Goal: Information Seeking & Learning: Learn about a topic

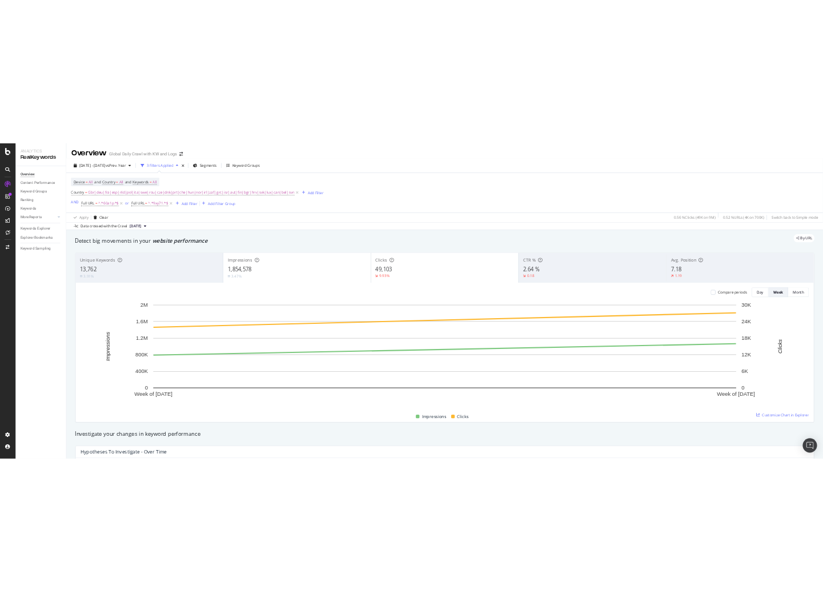
scroll to position [1024, 0]
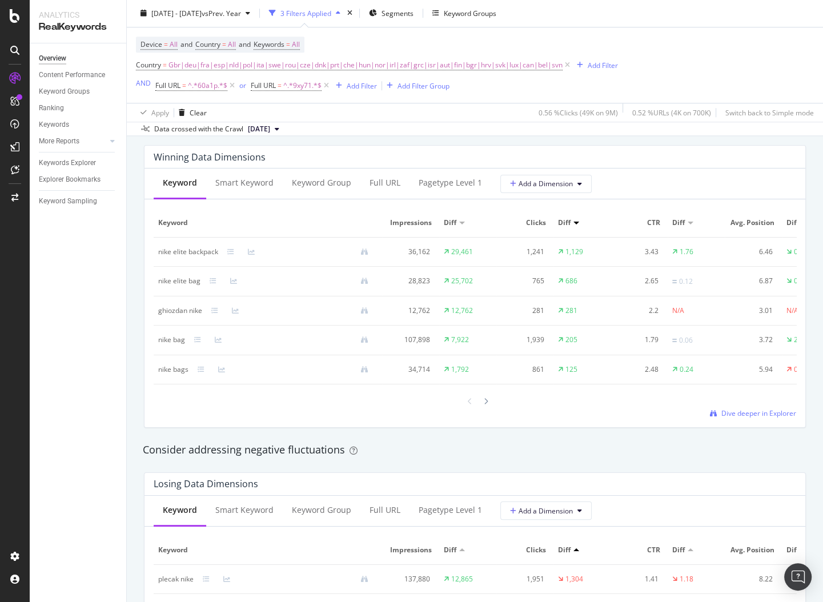
click at [697, 69] on div "Device = All and Country = All and Keywords = All Country = Gbr|deu|fra|esp|nld…" at bounding box center [475, 65] width 678 height 75
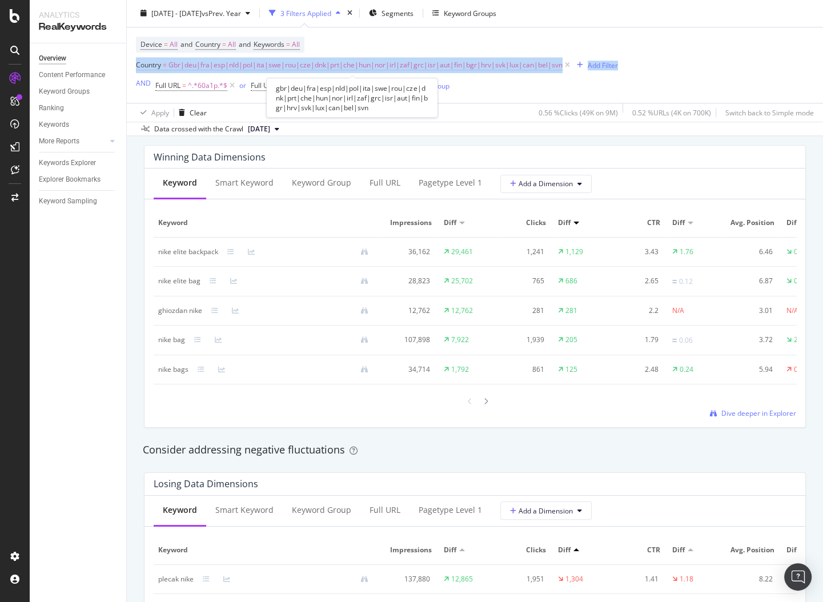
drag, startPoint x: 364, startPoint y: 35, endPoint x: 382, endPoint y: 77, distance: 45.0
click at [381, 76] on div "Device = All and Country = All and Keywords = All Country = Gbr|deu|fra|esp|nld…" at bounding box center [475, 65] width 678 height 75
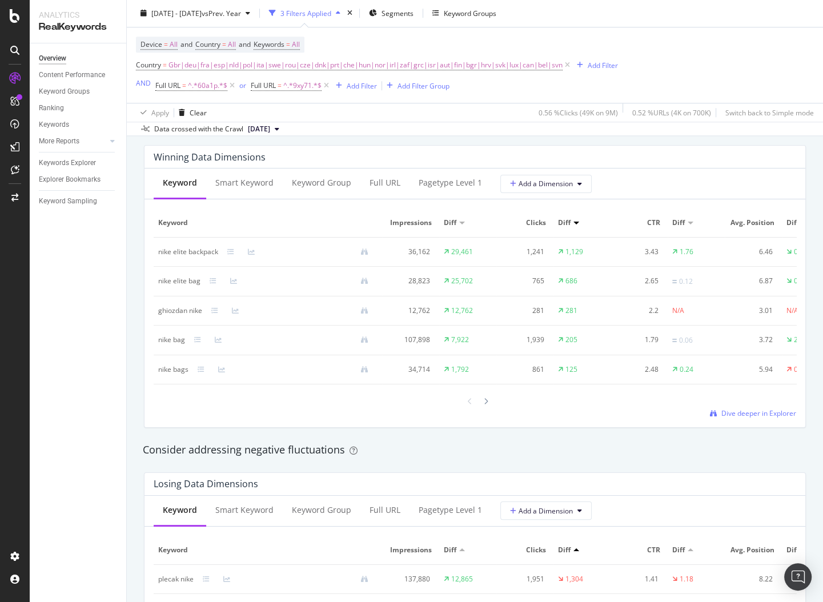
click at [491, 116] on div "Apply Clear 0.56 % Clicks ( 49K on 9M ) 0.52 % URLs ( 4K on 700K ) Switch back …" at bounding box center [475, 112] width 696 height 19
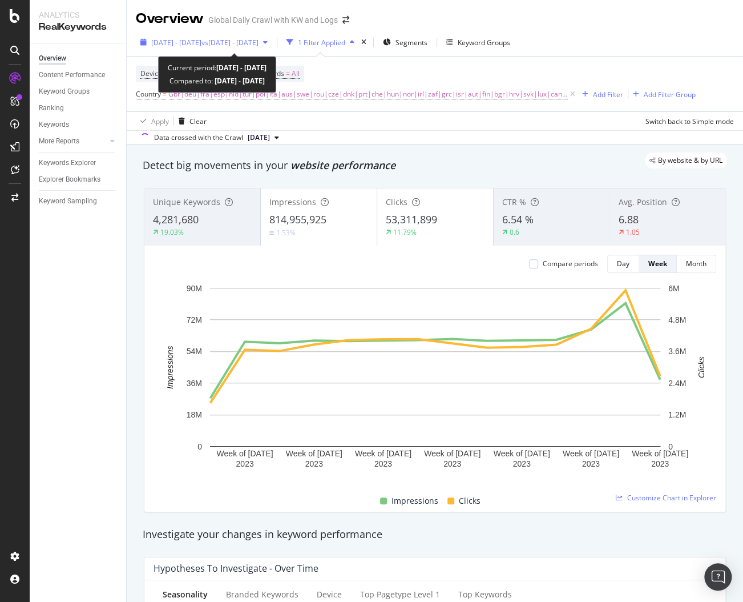
click at [202, 41] on span "2023 Sep. 1st - Nov. 30th" at bounding box center [176, 43] width 50 height 10
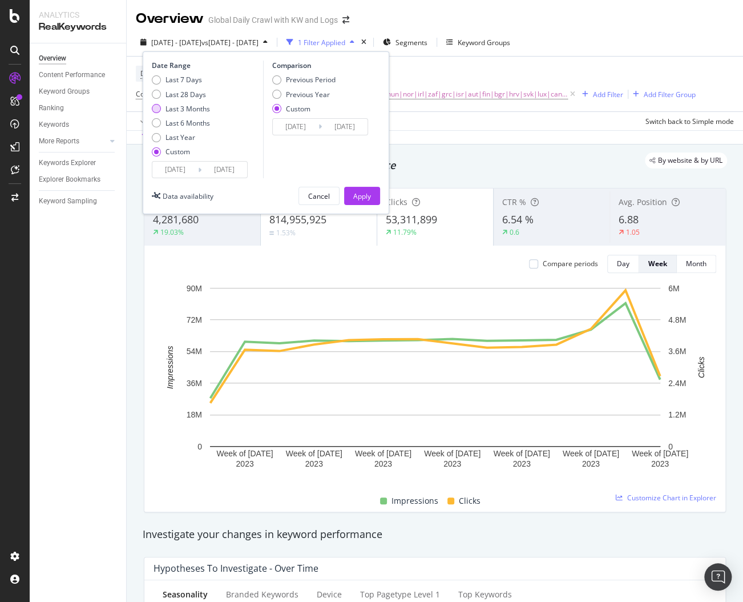
click at [173, 108] on div "Last 3 Months" at bounding box center [188, 109] width 45 height 10
type input "2025/05/24"
type input "2025/08/23"
click at [184, 166] on input "2025/05/24" at bounding box center [175, 170] width 46 height 16
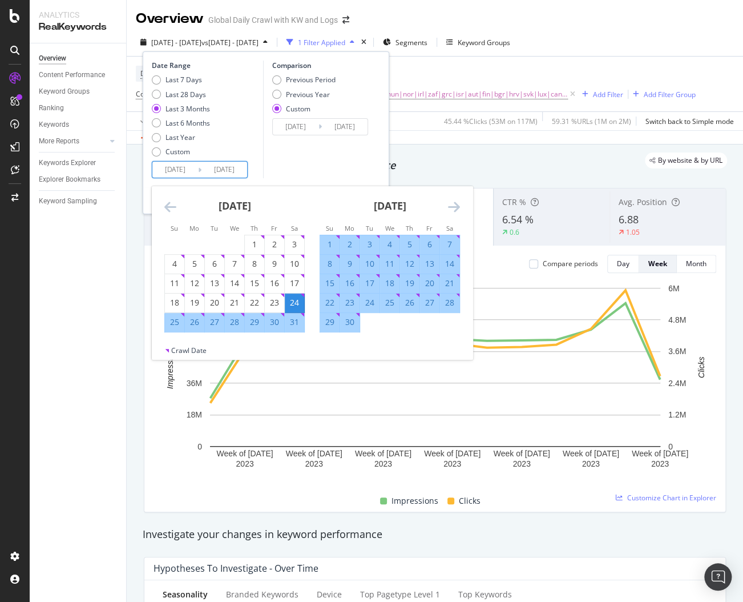
click at [329, 242] on div "1" at bounding box center [329, 244] width 19 height 11
type input "2025/06/01"
click at [449, 203] on icon "Move forward to switch to the next month." at bounding box center [454, 207] width 12 height 14
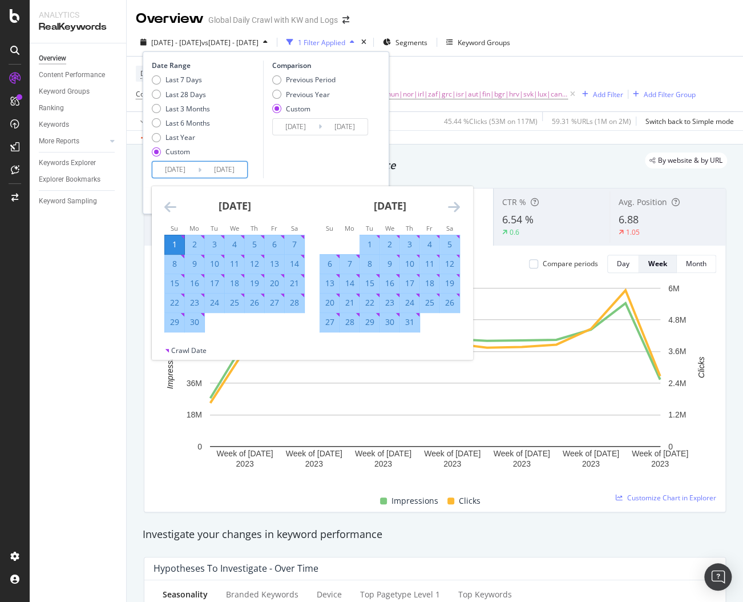
click at [452, 203] on icon "Move forward to switch to the next month." at bounding box center [454, 207] width 12 height 14
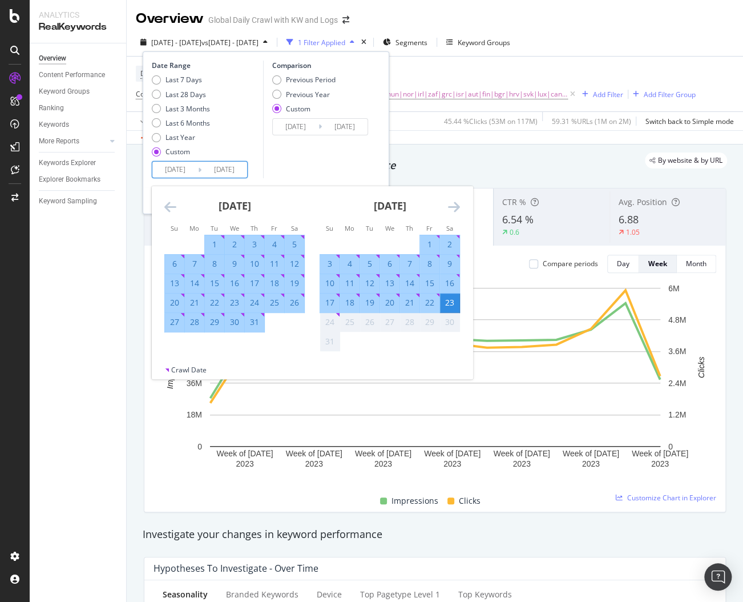
click at [450, 300] on div "23" at bounding box center [449, 302] width 19 height 11
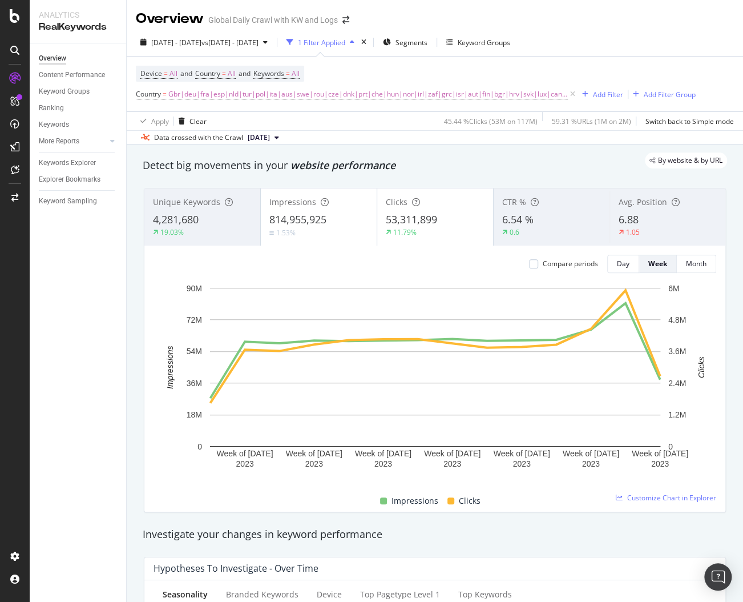
click at [106, 308] on div "Overview Content Performance Keyword Groups Ranking Keywords More Reports Count…" at bounding box center [78, 322] width 96 height 558
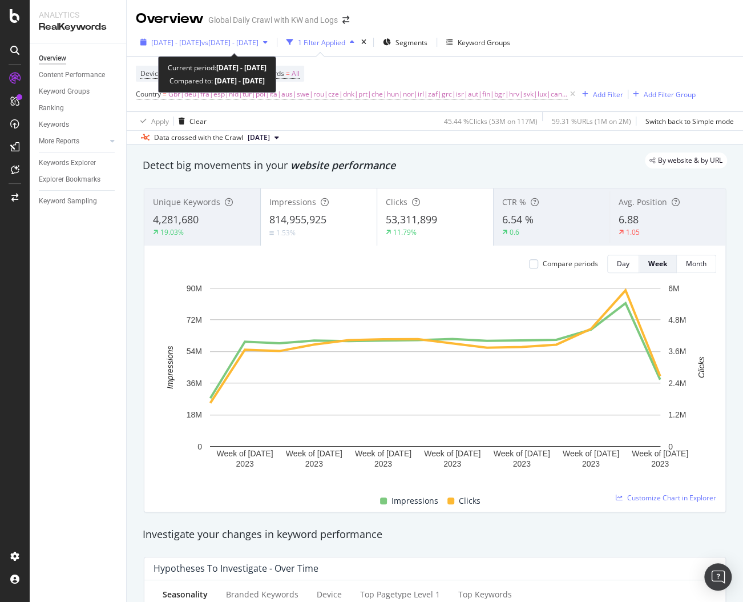
click at [259, 43] on span "vs 2022 Sep. 1st - Nov. 30th" at bounding box center [230, 43] width 57 height 10
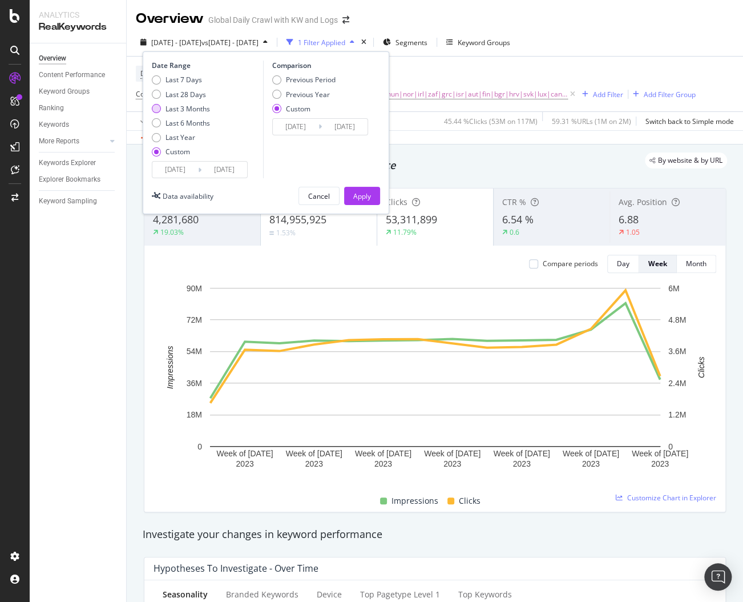
click at [181, 113] on div "Last 3 Months" at bounding box center [188, 109] width 45 height 10
type input "2025/05/24"
type input "2025/08/23"
click at [188, 171] on input "2025/05/24" at bounding box center [175, 170] width 46 height 16
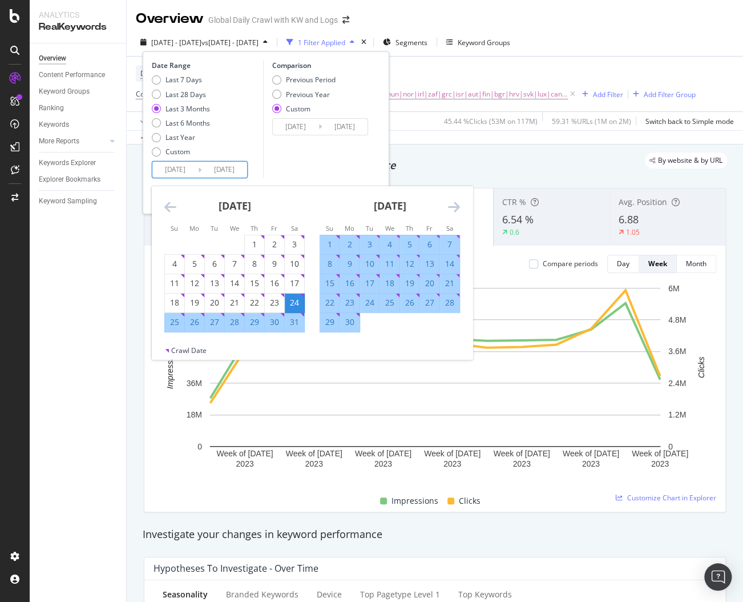
click at [171, 205] on icon "Move backward to switch to the previous month." at bounding box center [170, 207] width 12 height 14
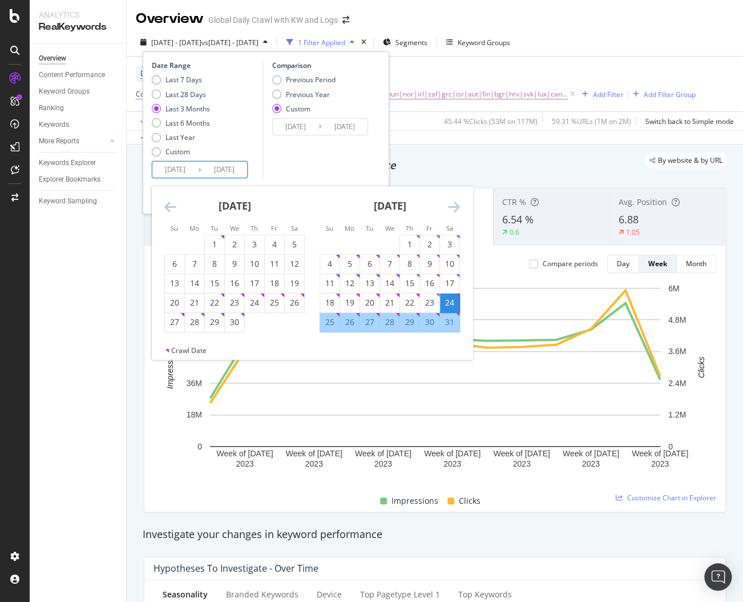
click at [456, 206] on icon "Move forward to switch to the next month." at bounding box center [454, 207] width 12 height 14
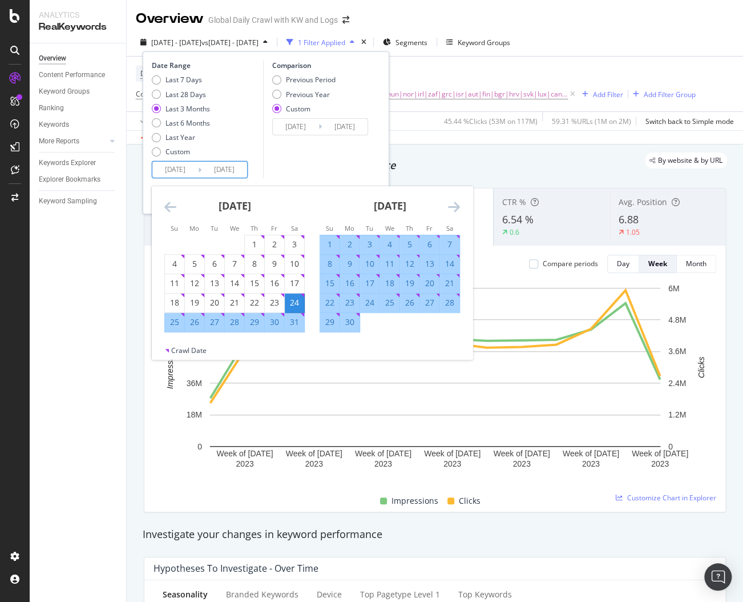
click at [335, 245] on div "1" at bounding box center [329, 244] width 19 height 11
type input "2025/06/01"
click at [452, 208] on icon "Move forward to switch to the next month." at bounding box center [454, 207] width 12 height 14
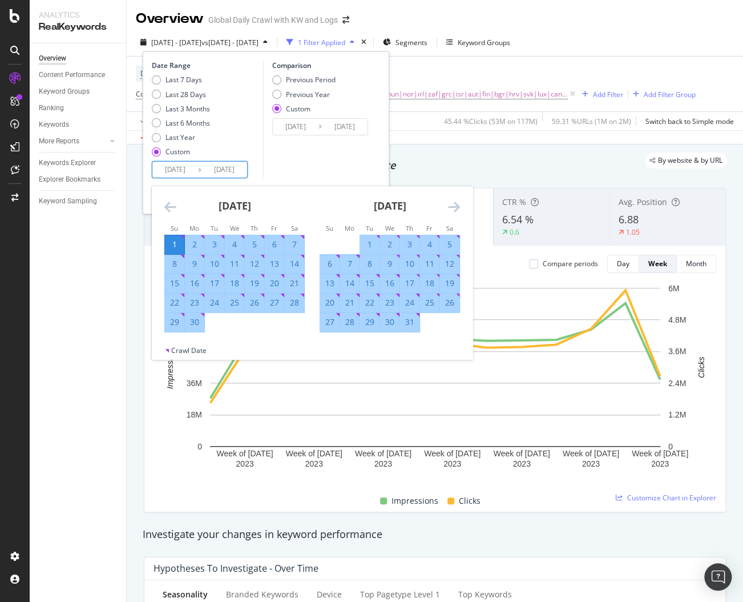
click at [453, 208] on icon "Move forward to switch to the next month." at bounding box center [454, 207] width 12 height 14
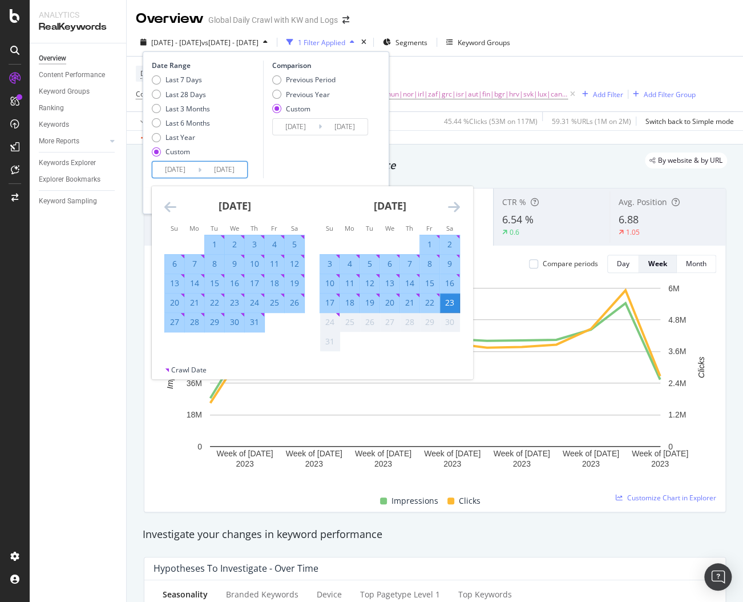
click at [447, 301] on div "23" at bounding box center [449, 302] width 19 height 11
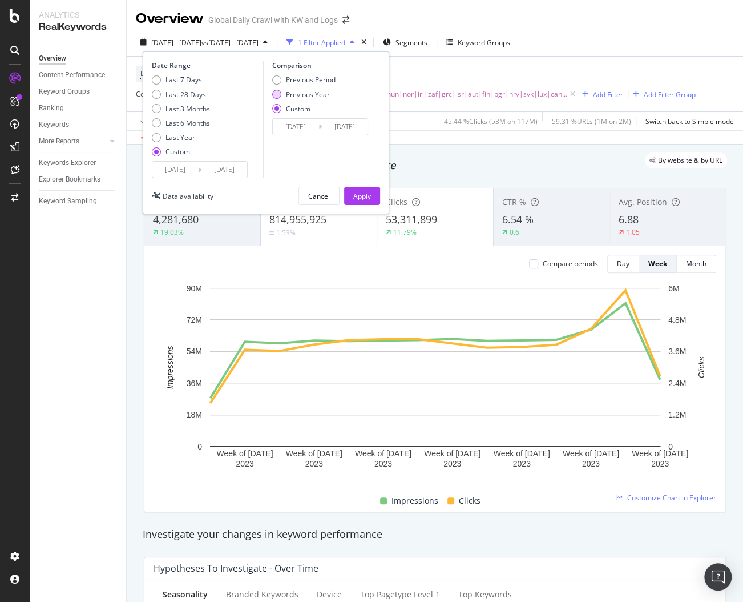
click at [312, 91] on div "Previous Year" at bounding box center [308, 95] width 44 height 10
type input "2024/06/02"
type input "2024/08/24"
click at [310, 127] on input "2024/06/02" at bounding box center [296, 127] width 46 height 16
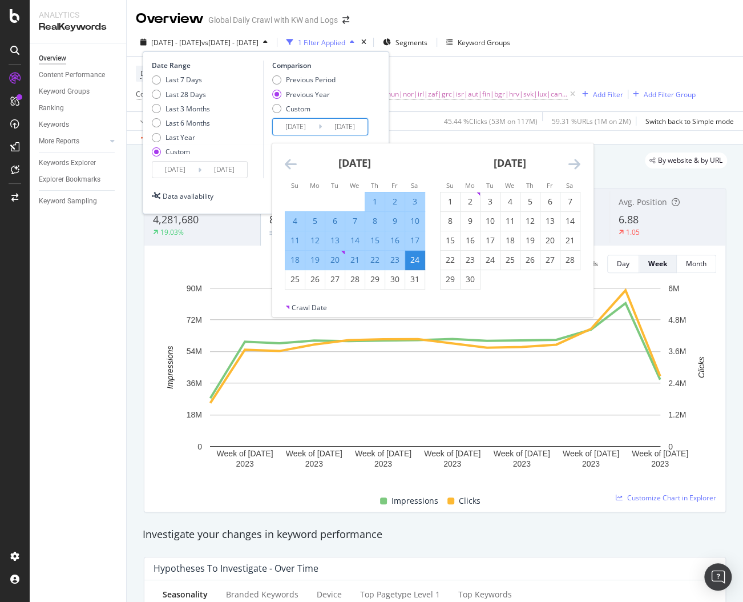
click at [389, 257] on div "23" at bounding box center [394, 259] width 19 height 11
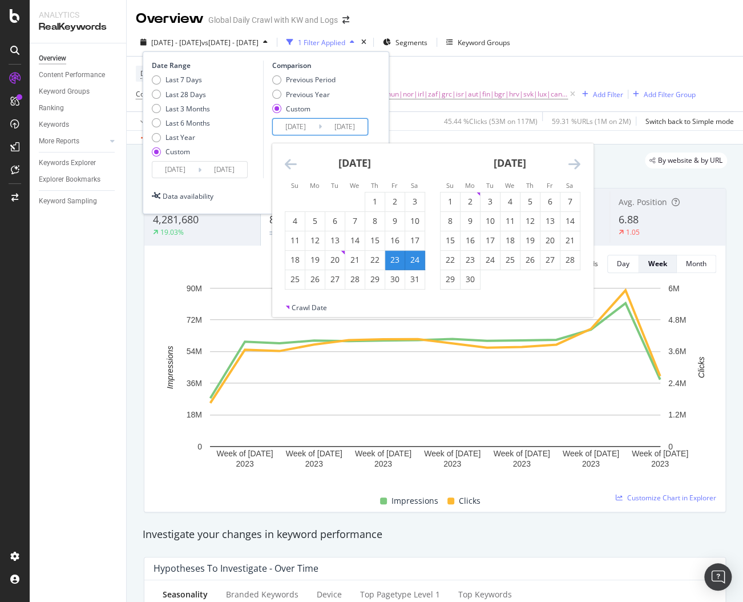
click at [287, 162] on icon "Move backward to switch to the previous month." at bounding box center [291, 164] width 12 height 14
click at [413, 204] on div "1" at bounding box center [414, 201] width 19 height 11
type input "2024/06/01"
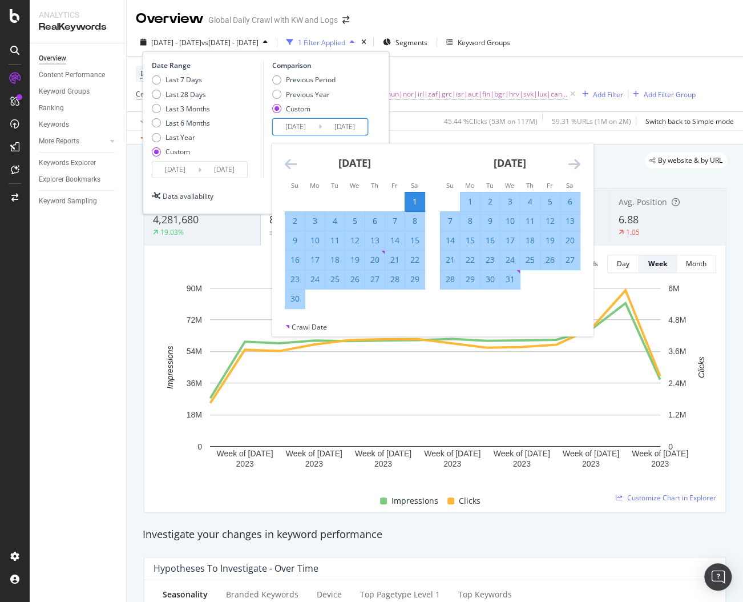
click at [578, 162] on icon "Move forward to switch to the next month." at bounding box center [575, 164] width 12 height 14
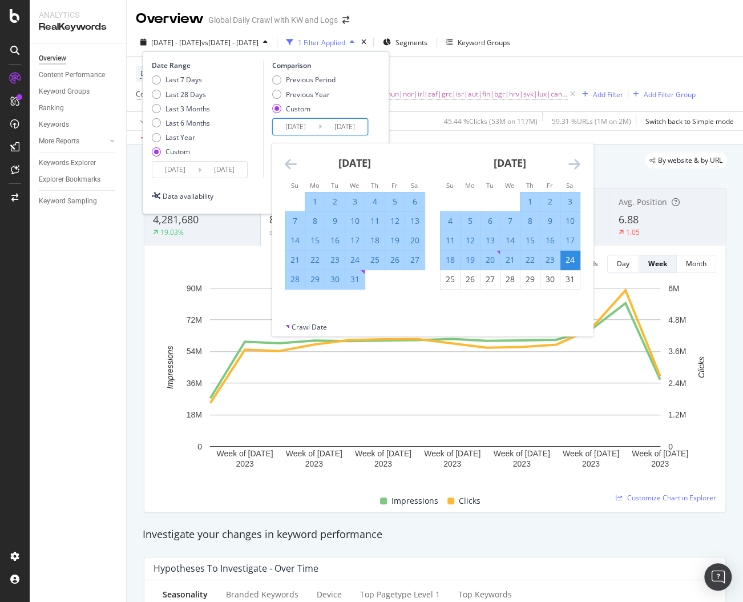
click at [550, 257] on div "23" at bounding box center [550, 259] width 19 height 11
type input "2024/08/23"
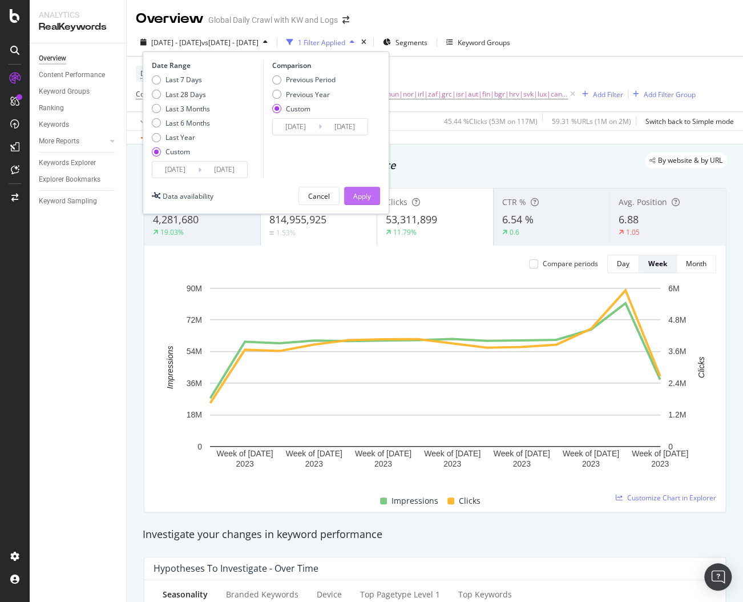
click at [359, 194] on div "Apply" at bounding box center [362, 196] width 18 height 10
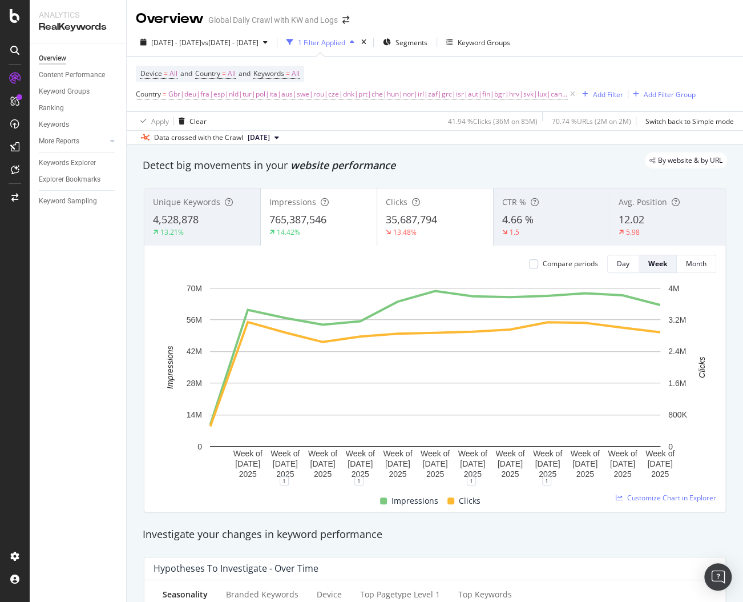
click at [234, 165] on div "By website & by URL" at bounding box center [429, 160] width 596 height 16
click at [234, 164] on div "By website & by URL" at bounding box center [429, 160] width 596 height 16
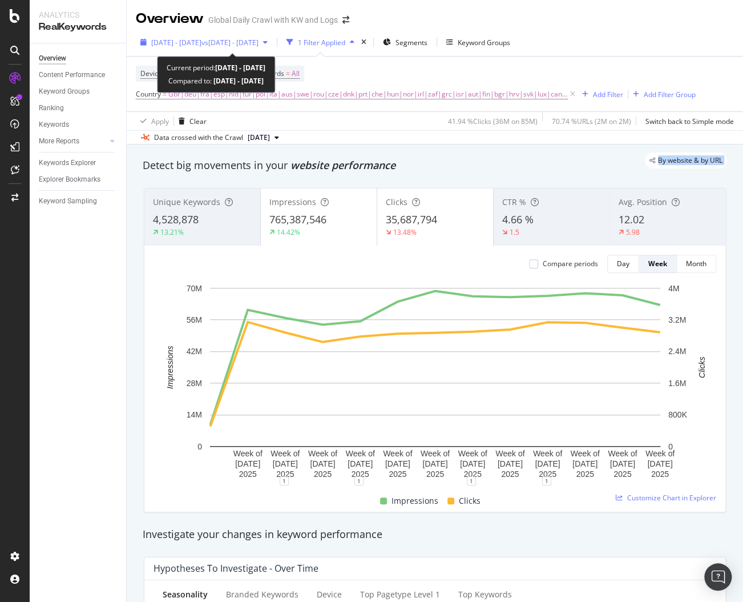
click at [253, 50] on div "2025 Jun. 1st - Aug. 23rd vs 2024 Jun. 1st - Aug. 23rd" at bounding box center [204, 42] width 136 height 17
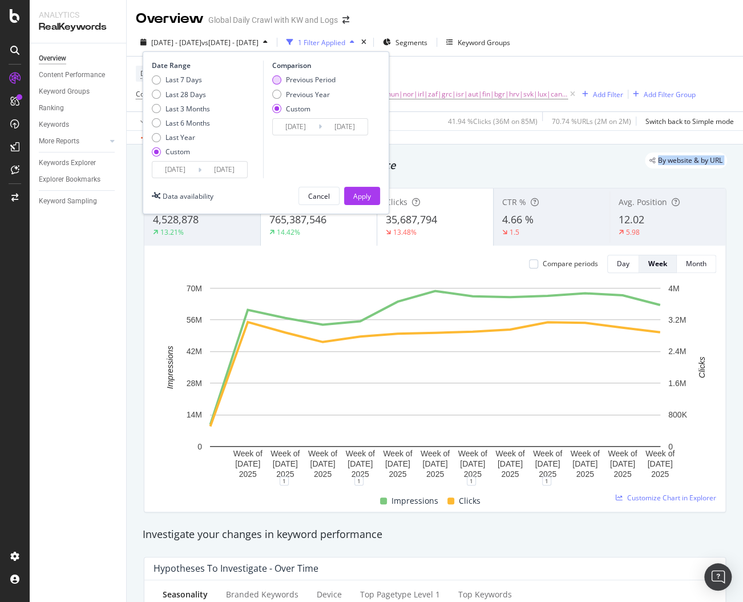
click at [293, 78] on div "Previous Period" at bounding box center [311, 80] width 50 height 10
type input "2025/03/09"
type input "2025/05/31"
click at [302, 131] on input "2025/03/09" at bounding box center [296, 127] width 46 height 16
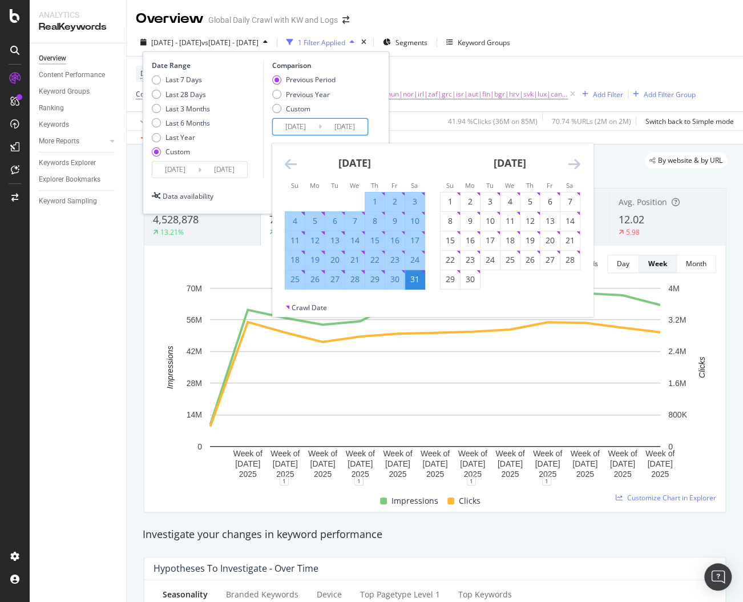
click at [285, 163] on icon "Move backward to switch to the previous month." at bounding box center [291, 164] width 12 height 14
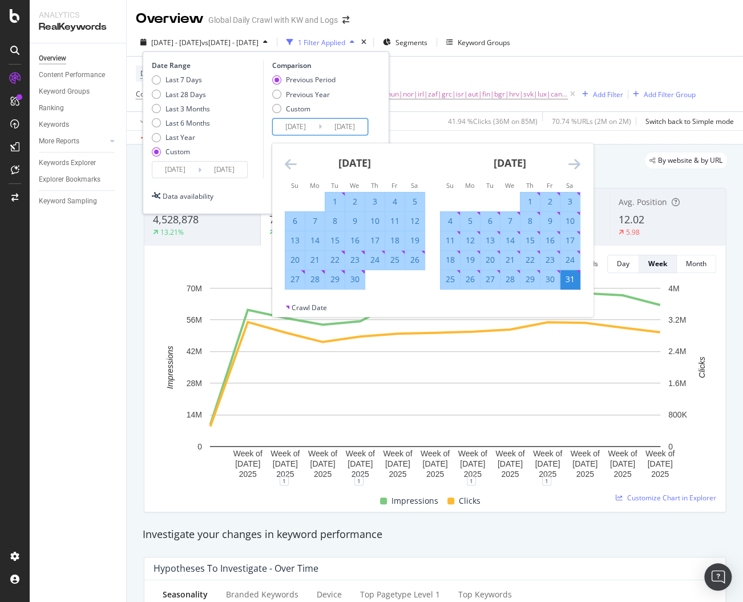
click at [285, 163] on icon "Move backward to switch to the previous month." at bounding box center [291, 164] width 12 height 14
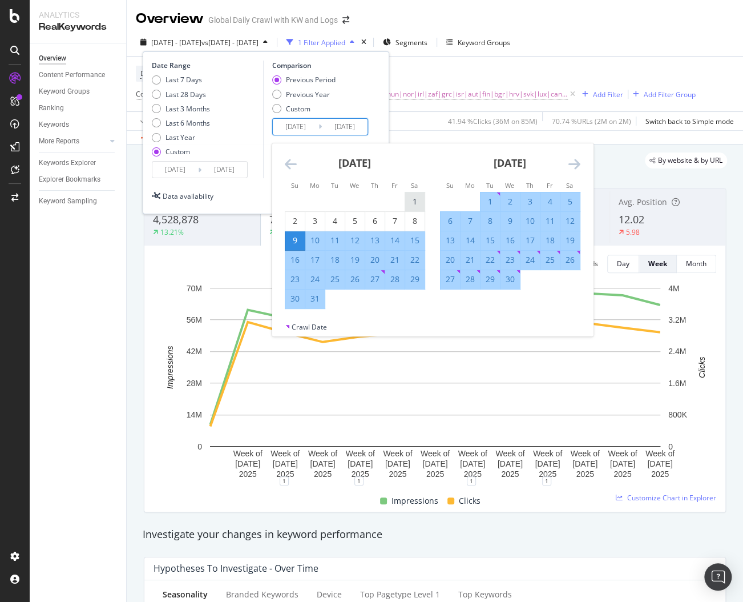
click at [417, 197] on div "1" at bounding box center [414, 201] width 19 height 11
type input "2025/03/01"
click at [579, 163] on icon "Move forward to switch to the next month." at bounding box center [575, 164] width 12 height 14
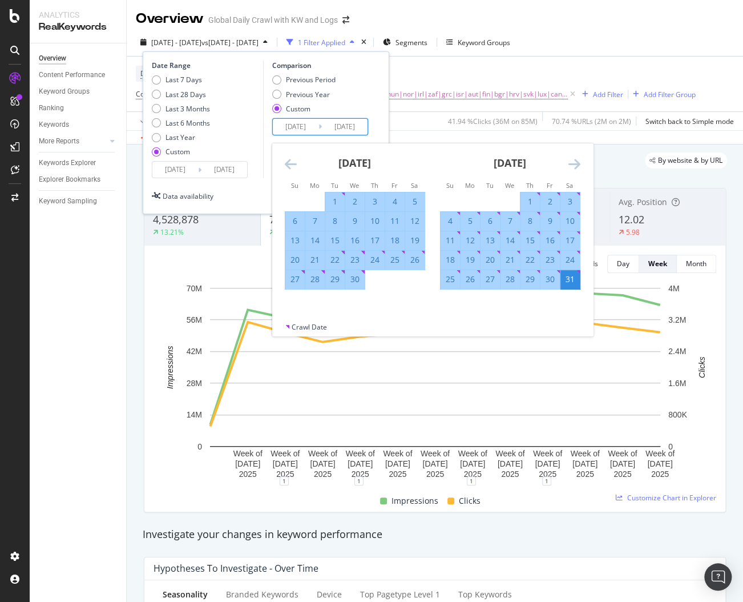
click at [573, 277] on div "31" at bounding box center [570, 278] width 19 height 11
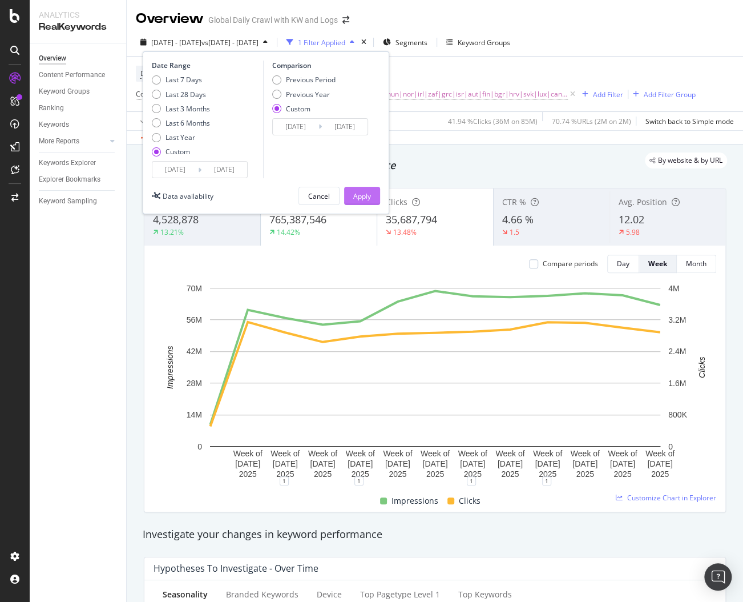
click at [360, 193] on div "Apply" at bounding box center [362, 196] width 18 height 10
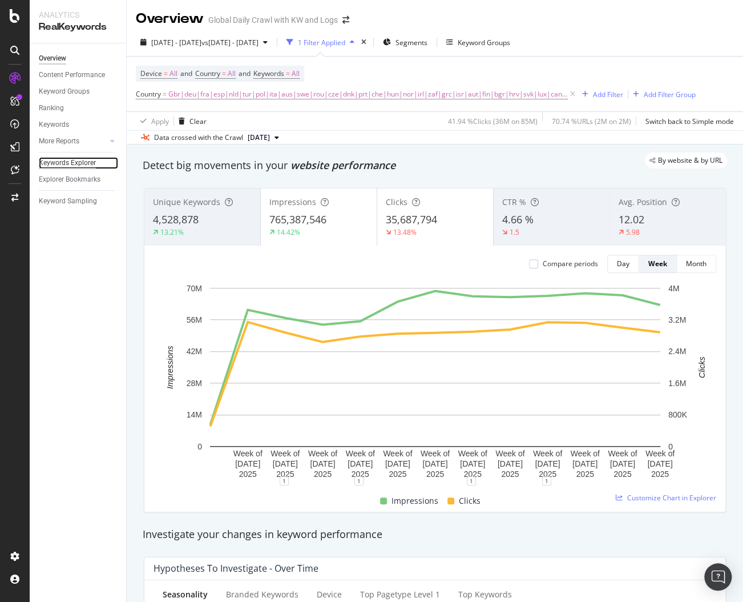
click at [55, 163] on div "Keywords Explorer" at bounding box center [67, 163] width 57 height 12
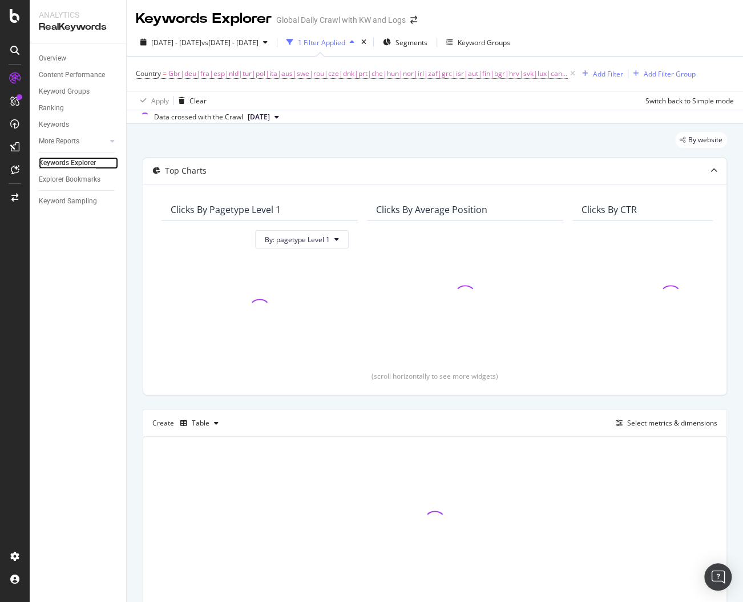
scroll to position [45, 0]
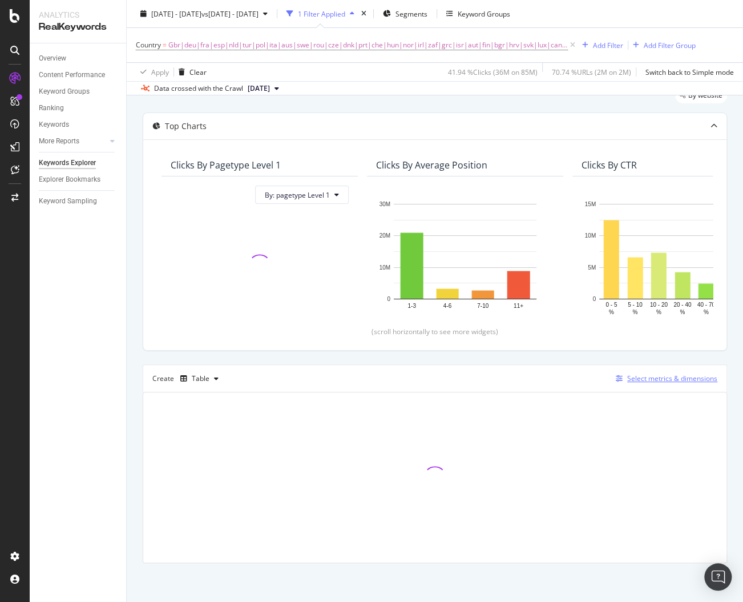
click at [629, 373] on div "Select metrics & dimensions" at bounding box center [672, 378] width 90 height 10
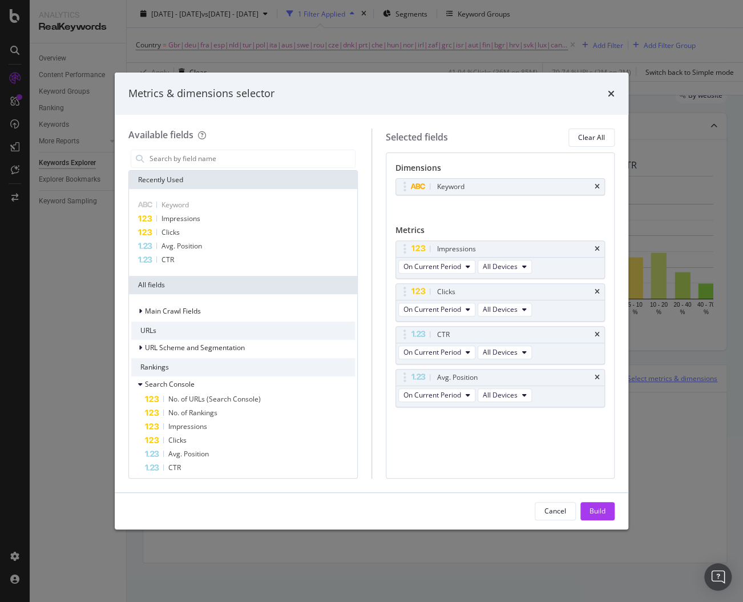
click at [607, 375] on div "Dimensions Keyword You can use this field as a dimension Metrics Impressions On…" at bounding box center [501, 315] width 230 height 326
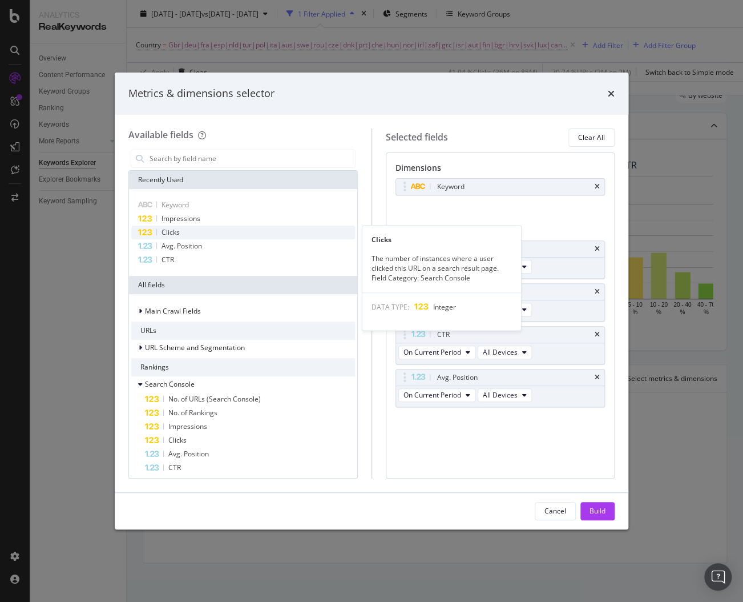
click at [192, 232] on div "Clicks" at bounding box center [243, 233] width 224 height 14
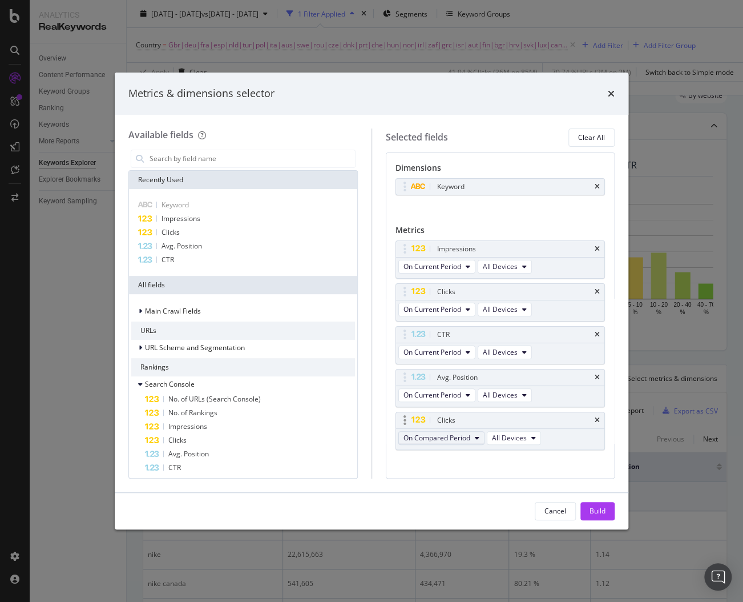
click at [451, 433] on span "On Compared Period" at bounding box center [437, 438] width 67 height 10
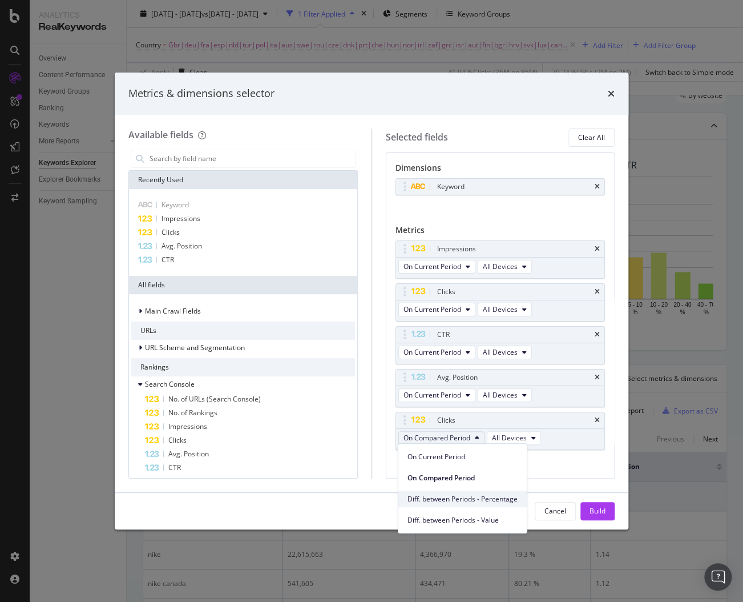
click at [448, 498] on span "Diff. between Periods - Percentage" at bounding box center [463, 499] width 110 height 10
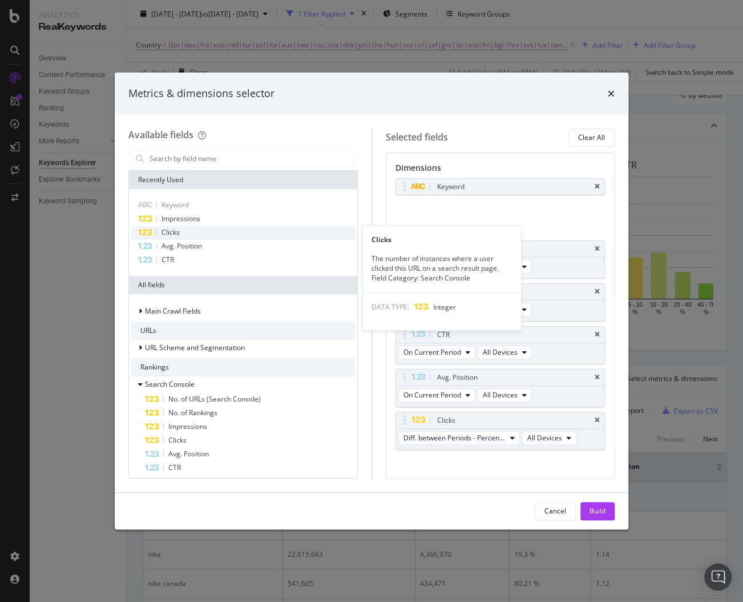
click at [254, 228] on div "Clicks" at bounding box center [243, 233] width 224 height 14
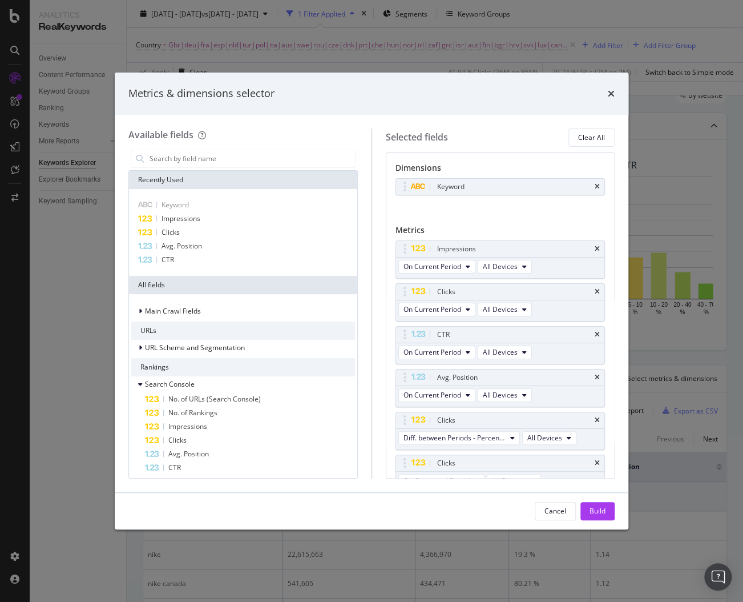
scroll to position [13, 0]
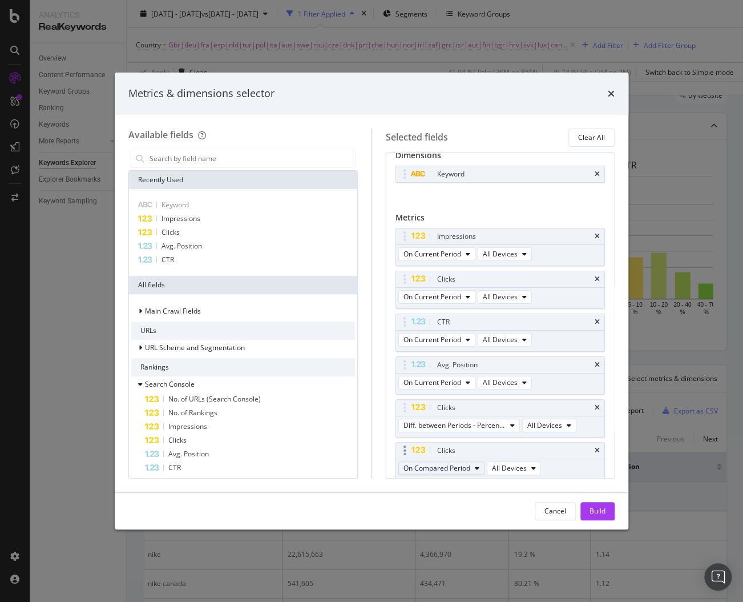
click at [449, 463] on span "On Compared Period" at bounding box center [437, 468] width 67 height 10
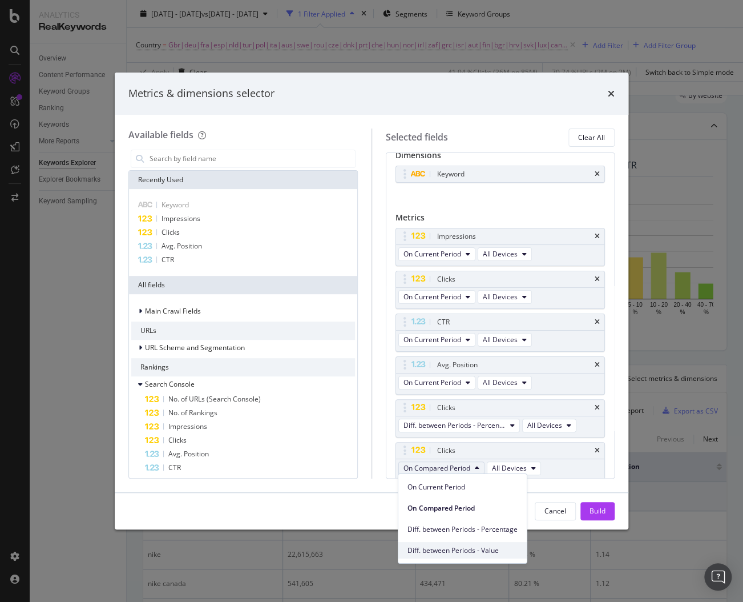
click at [447, 545] on span "Diff. between Periods - Value" at bounding box center [463, 550] width 110 height 10
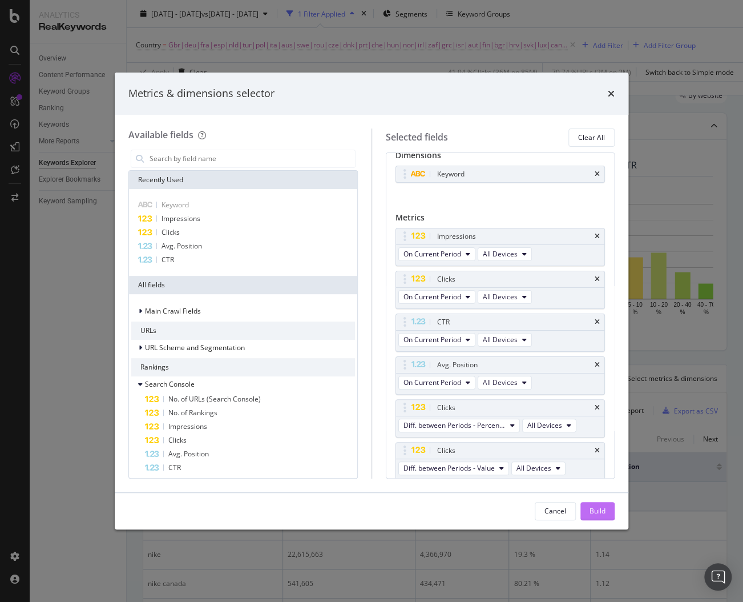
click at [603, 515] on div "Build" at bounding box center [598, 511] width 16 height 10
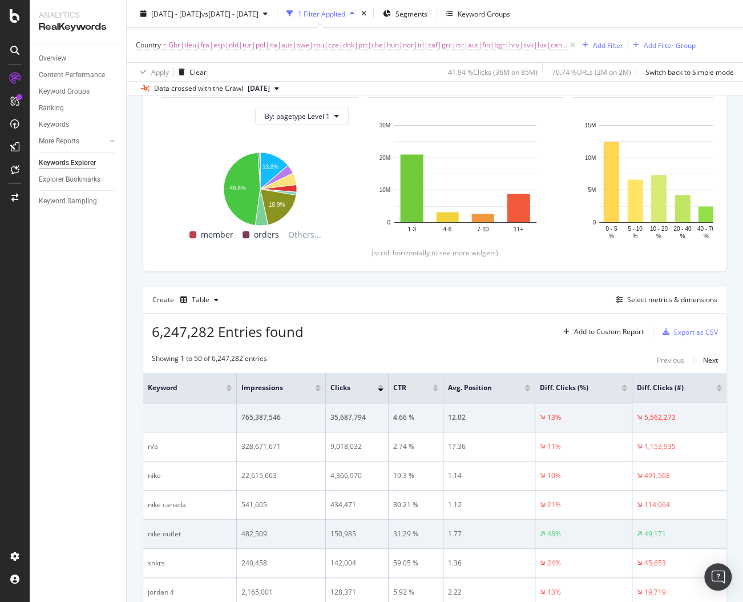
scroll to position [164, 0]
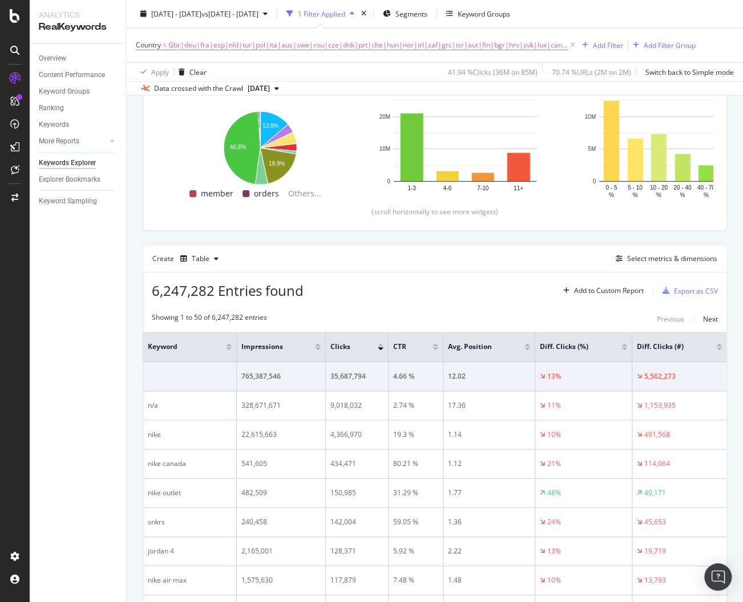
click at [718, 347] on div at bounding box center [720, 348] width 6 height 3
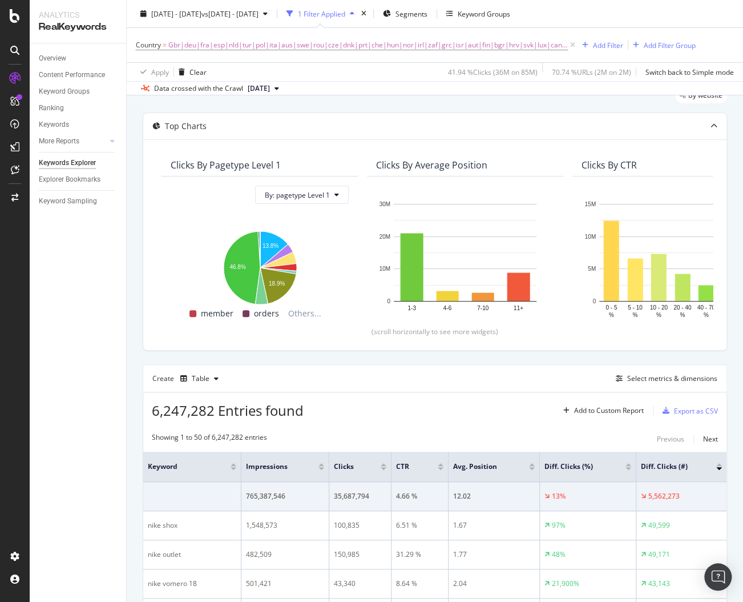
scroll to position [164, 0]
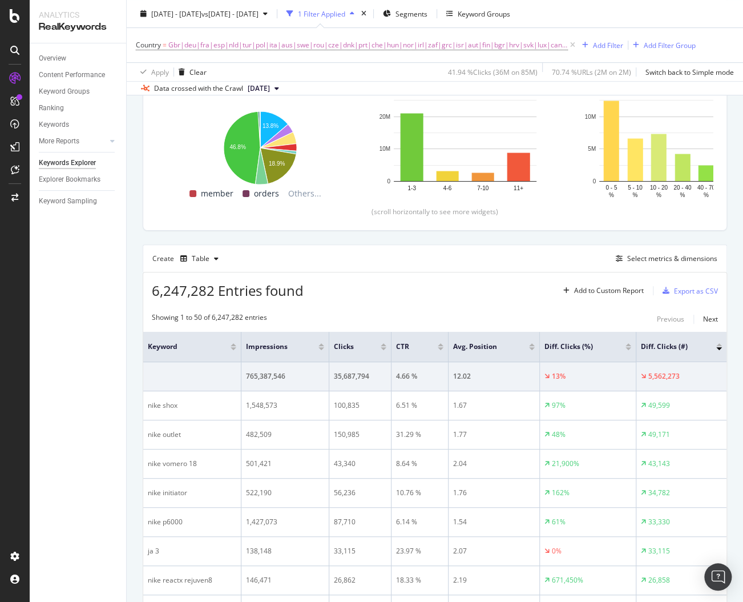
click at [719, 343] on div at bounding box center [720, 344] width 6 height 3
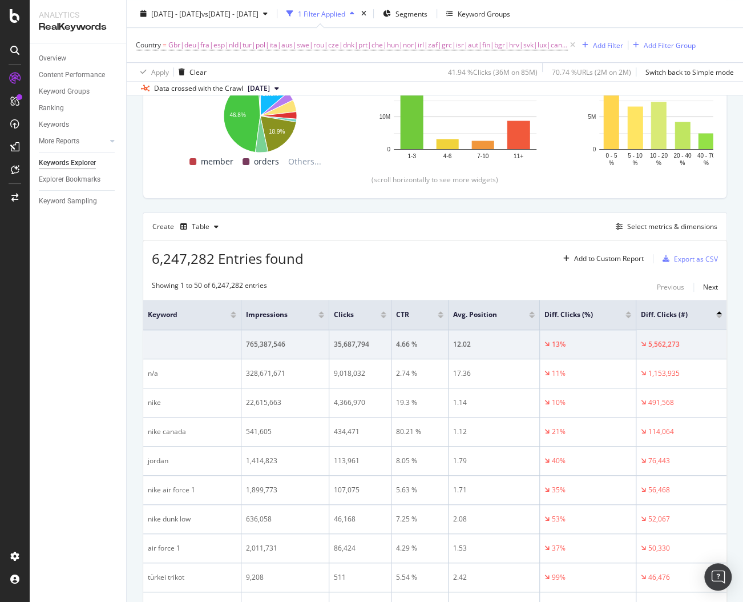
scroll to position [208, 0]
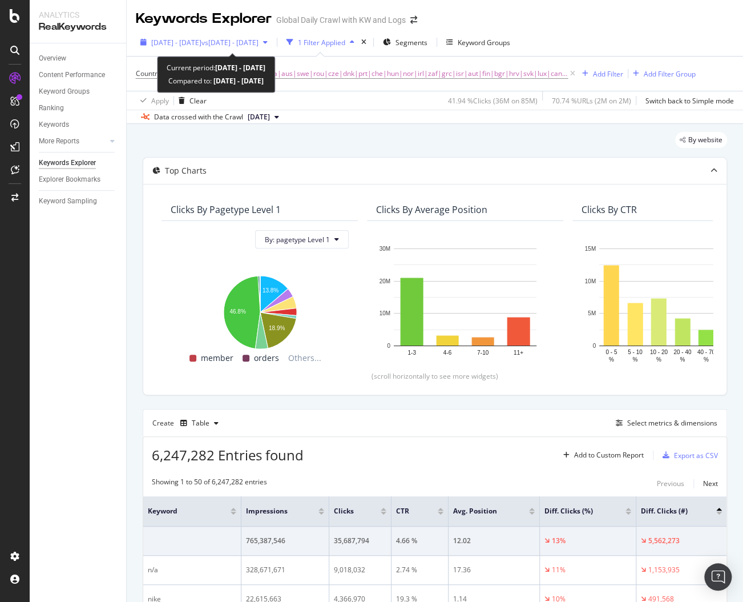
click at [232, 47] on div "2025 Jun. 1st - Aug. 23rd vs 2024 Jun. 1st - Aug. 23rd" at bounding box center [204, 43] width 107 height 10
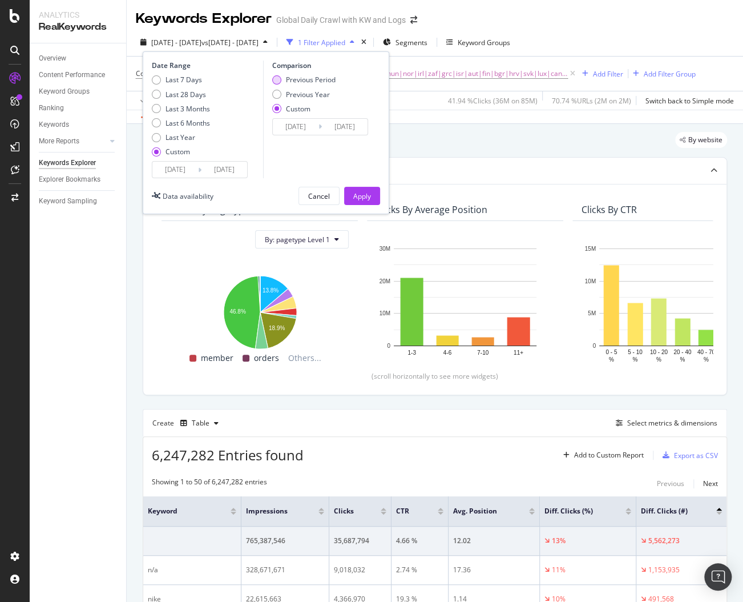
click at [300, 79] on div "Previous Period" at bounding box center [311, 80] width 50 height 10
type input "2025/03/09"
type input "2025/05/31"
click at [293, 127] on input "2025/03/09" at bounding box center [296, 127] width 46 height 16
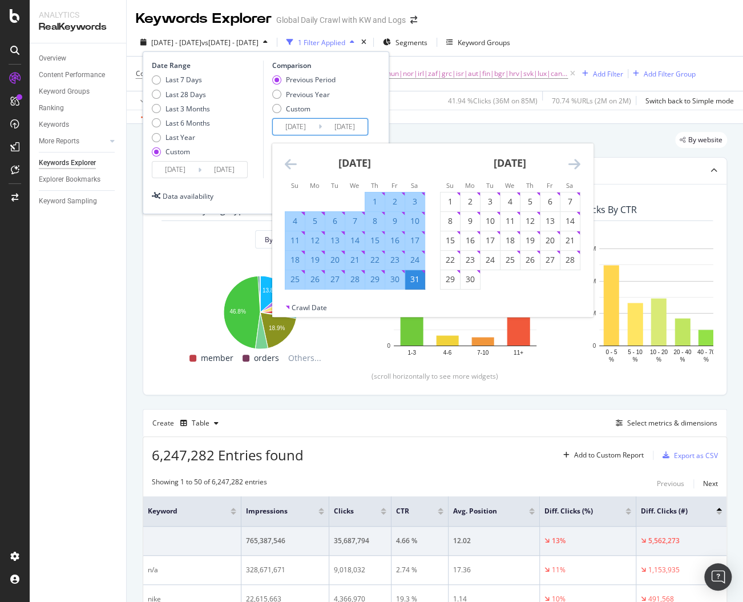
click at [292, 166] on icon "Move backward to switch to the previous month." at bounding box center [291, 164] width 12 height 14
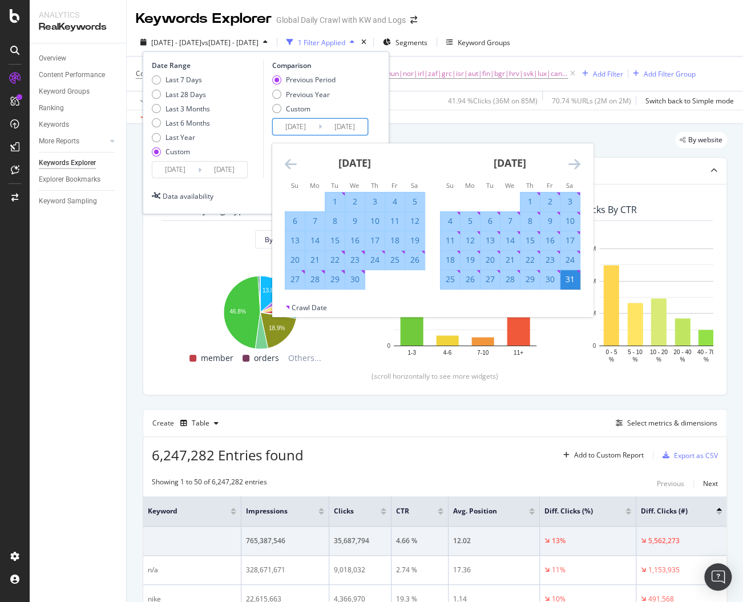
click at [292, 166] on icon "Move backward to switch to the previous month." at bounding box center [291, 164] width 12 height 14
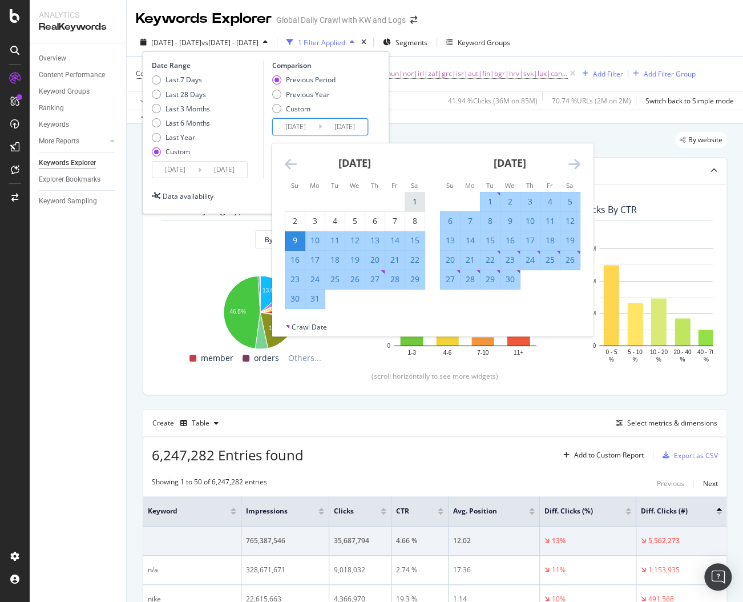
click at [422, 200] on div "1" at bounding box center [414, 201] width 19 height 11
type input "2025/03/01"
click at [573, 160] on icon "Move forward to switch to the next month." at bounding box center [575, 164] width 12 height 14
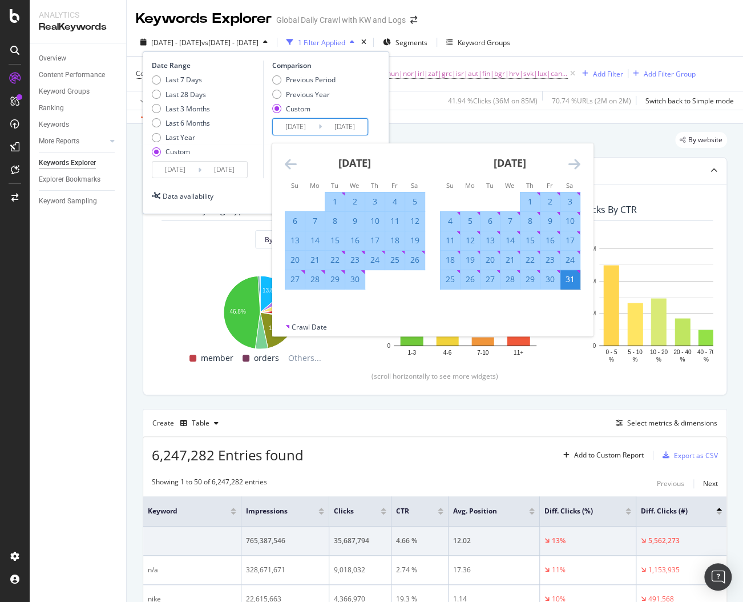
click at [573, 259] on div "24" at bounding box center [570, 259] width 19 height 11
type input "2025/05/24"
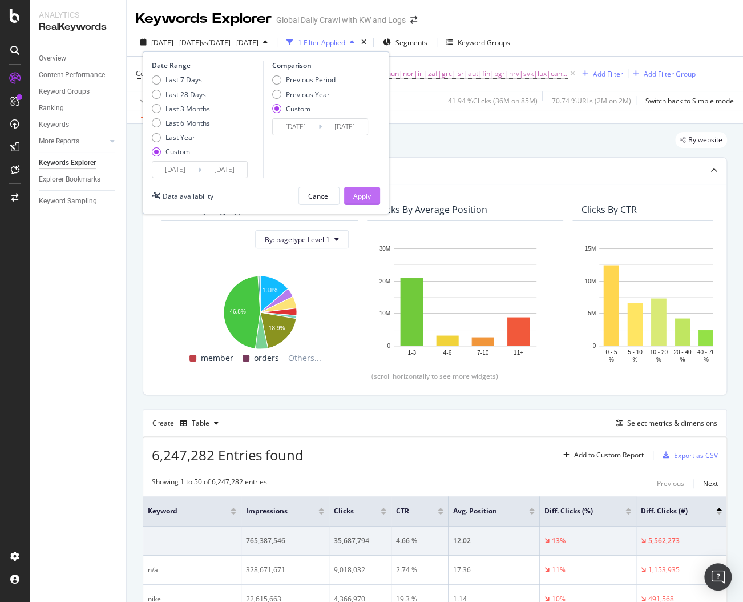
click at [362, 192] on div "Apply" at bounding box center [362, 196] width 18 height 10
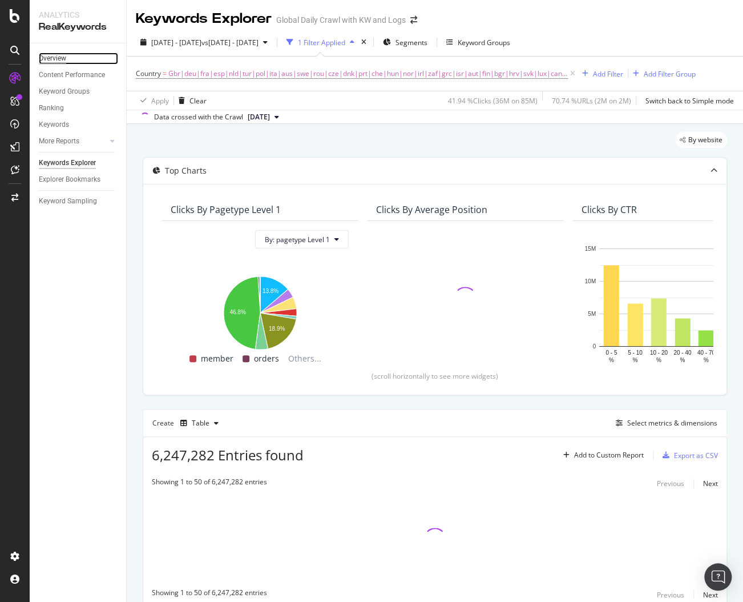
click at [66, 57] on div "Overview" at bounding box center [52, 59] width 27 height 12
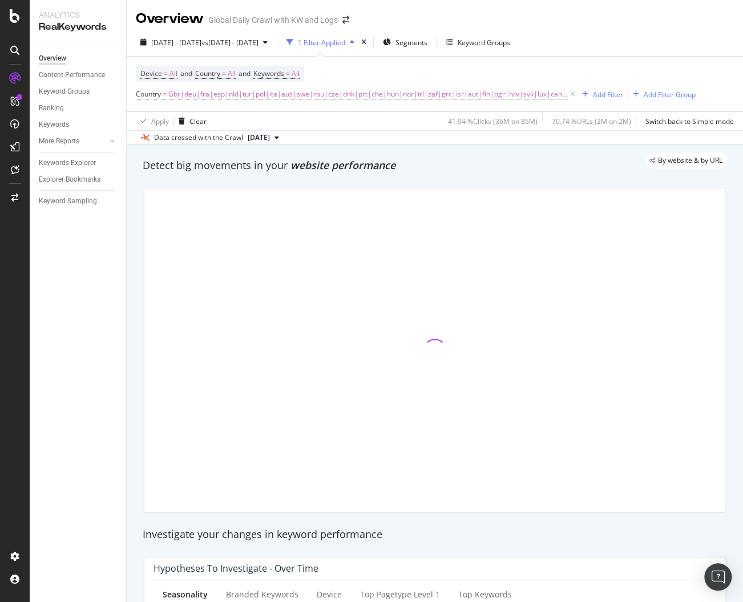
click at [231, 162] on div "By website & by URL" at bounding box center [429, 160] width 596 height 16
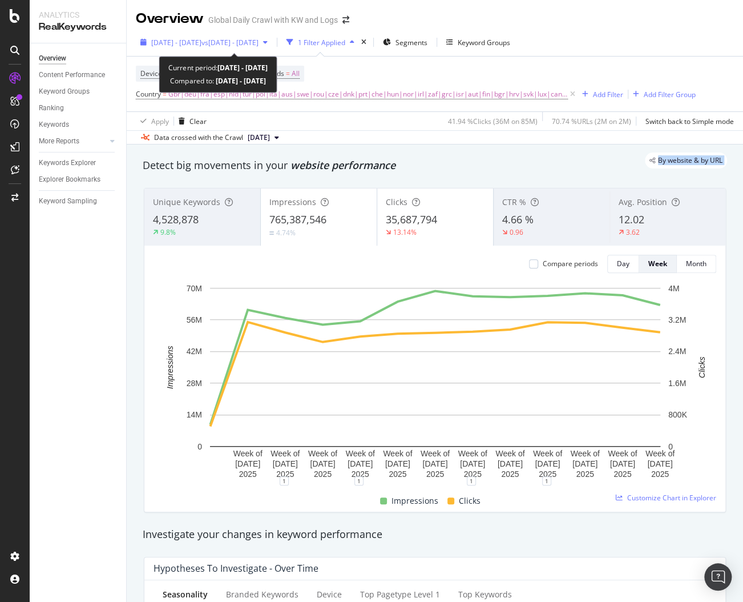
click at [245, 43] on span "vs 2025 Mar. 1st - May. 24th" at bounding box center [230, 43] width 57 height 10
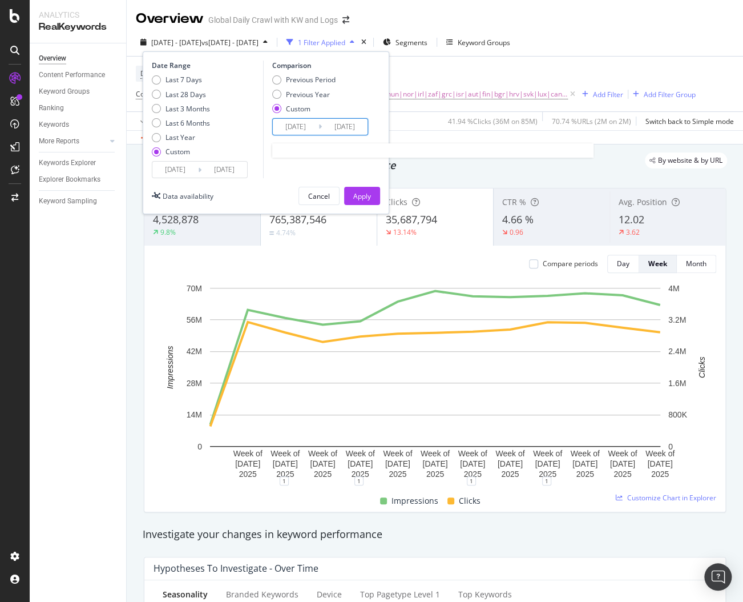
click at [285, 126] on input "2025/03/01" at bounding box center [296, 127] width 46 height 16
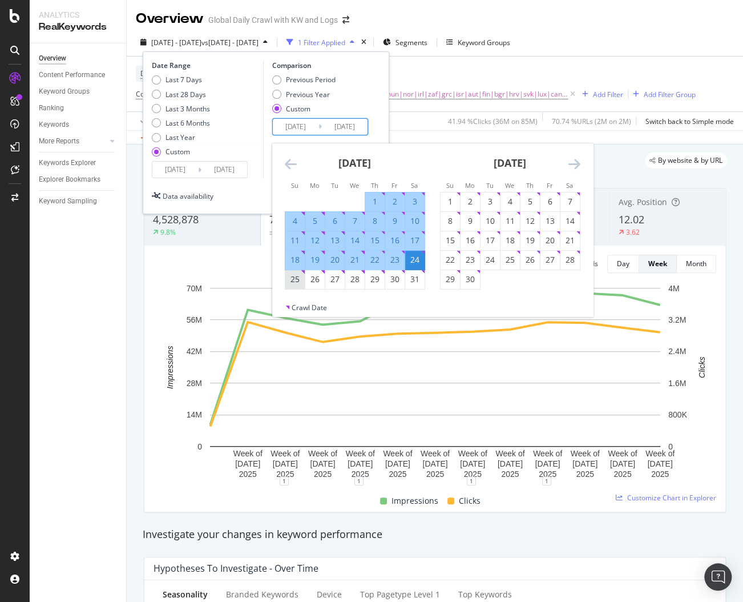
click at [295, 281] on div "25" at bounding box center [294, 278] width 19 height 11
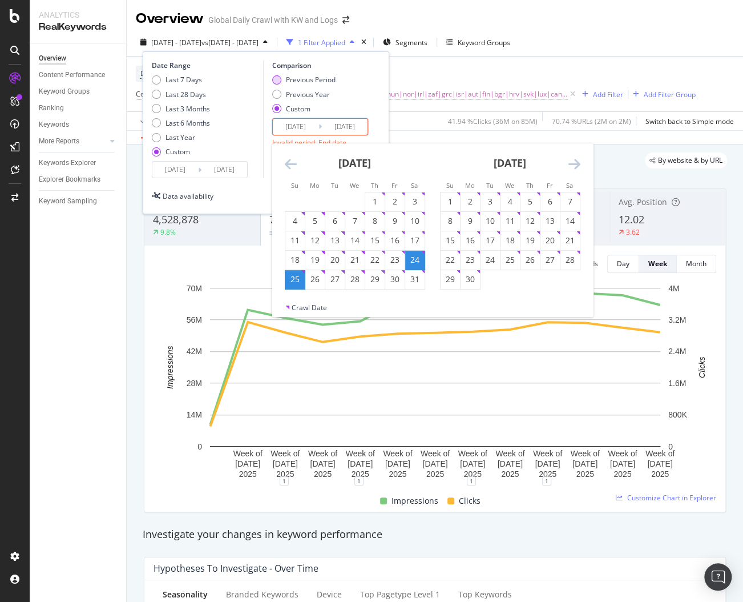
click at [299, 84] on div "Previous Period" at bounding box center [311, 80] width 50 height 10
type input "2025/03/09"
type input "2025/05/31"
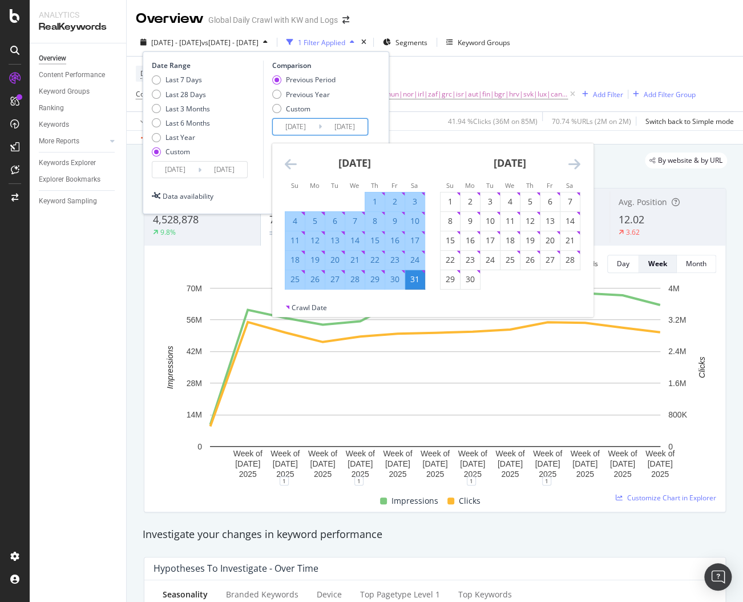
click at [317, 128] on input "2025/03/09" at bounding box center [296, 127] width 46 height 16
click at [362, 100] on div "Previous Period Previous Year Custom" at bounding box center [321, 96] width 99 height 43
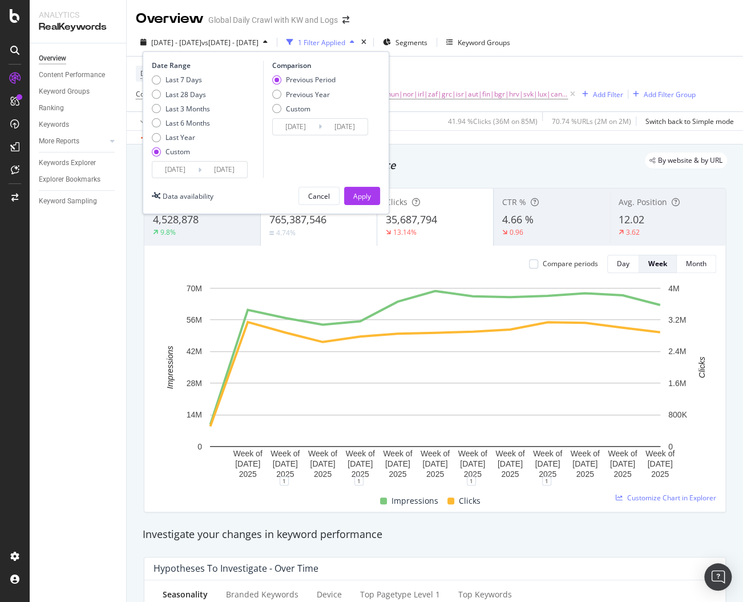
click at [78, 362] on div "Overview Content Performance Keyword Groups Ranking Keywords More Reports Count…" at bounding box center [78, 322] width 96 height 558
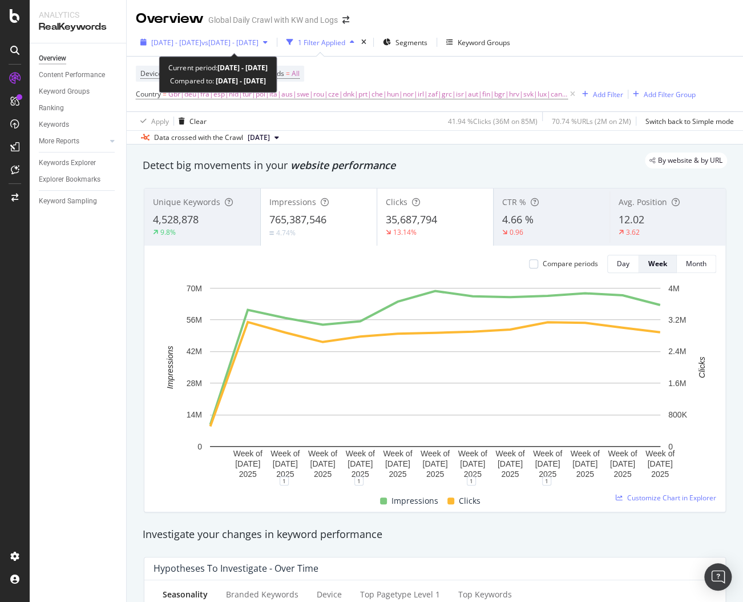
click at [202, 42] on span "2025 Jun. 1st - Aug. 23rd" at bounding box center [176, 43] width 50 height 10
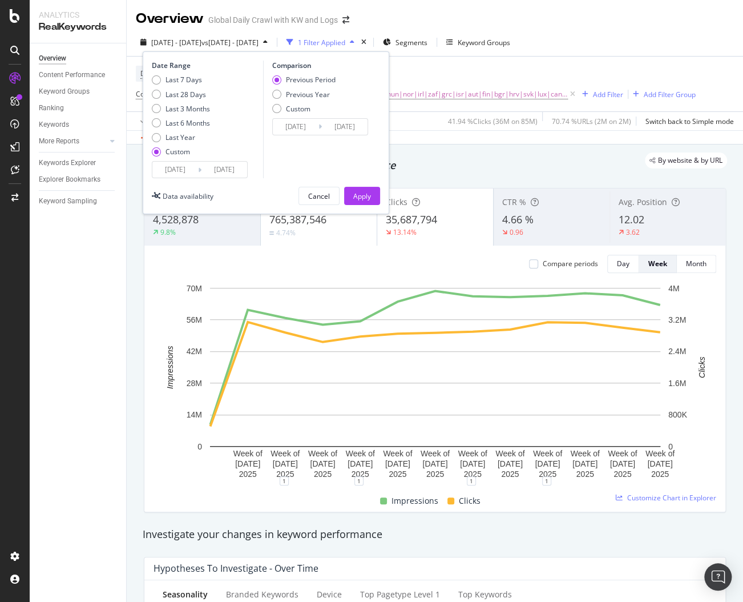
scroll to position [11, 0]
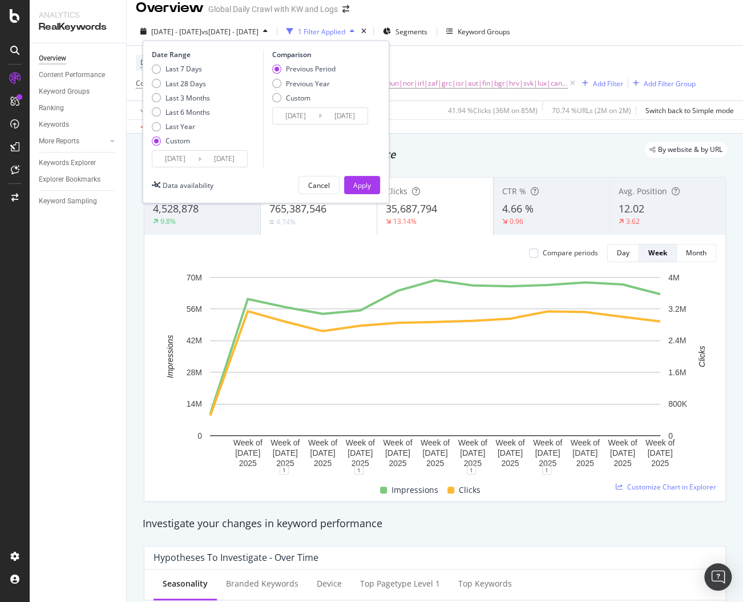
click at [291, 114] on input "2025/03/09" at bounding box center [296, 116] width 46 height 16
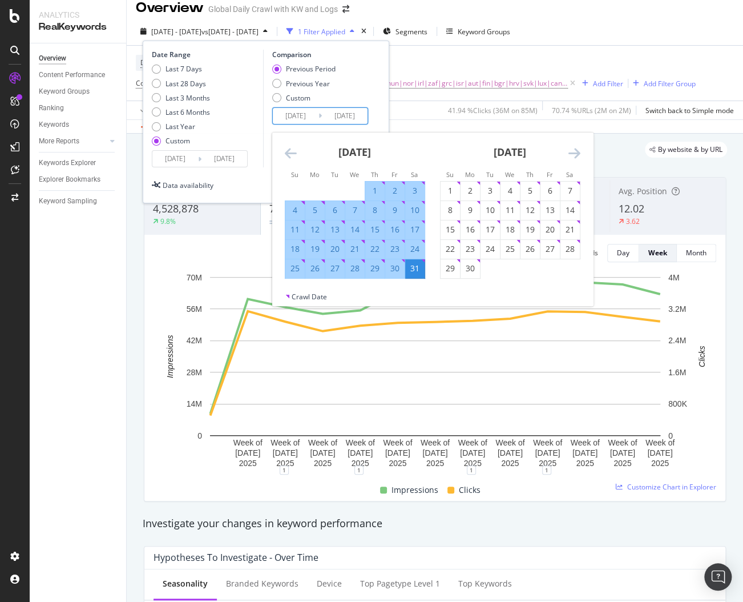
click at [294, 150] on icon "Move backward to switch to the previous month." at bounding box center [291, 153] width 12 height 14
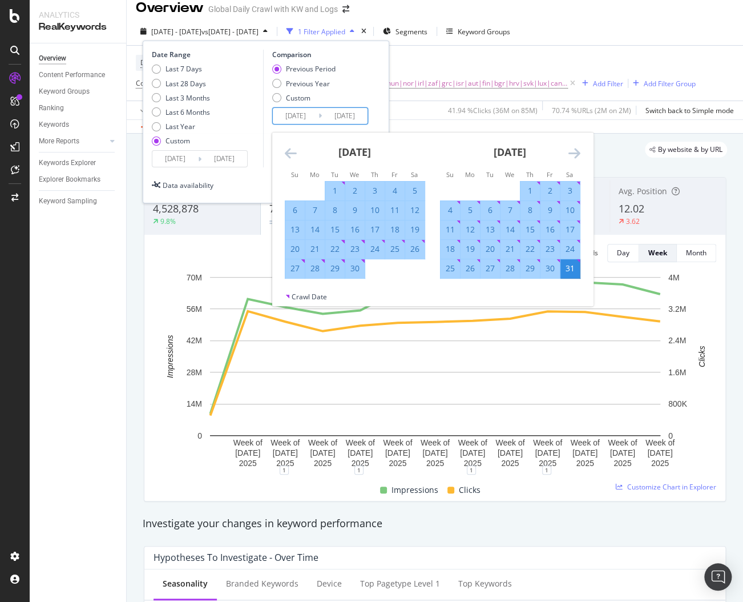
click at [294, 150] on icon "Move backward to switch to the previous month." at bounding box center [291, 153] width 12 height 14
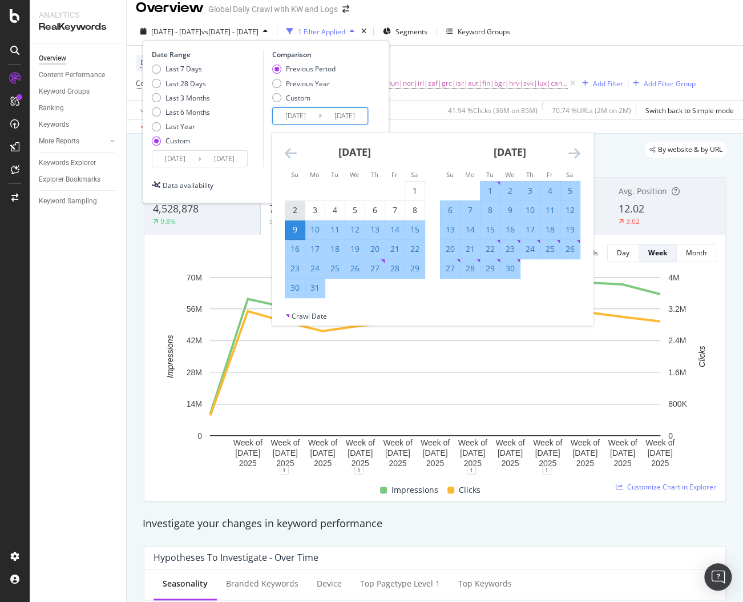
click at [293, 209] on div "2" at bounding box center [294, 209] width 19 height 11
type input "2025/03/02"
click at [566, 150] on div "April 2025" at bounding box center [510, 156] width 140 height 49
click at [574, 150] on icon "Move forward to switch to the next month." at bounding box center [575, 153] width 12 height 14
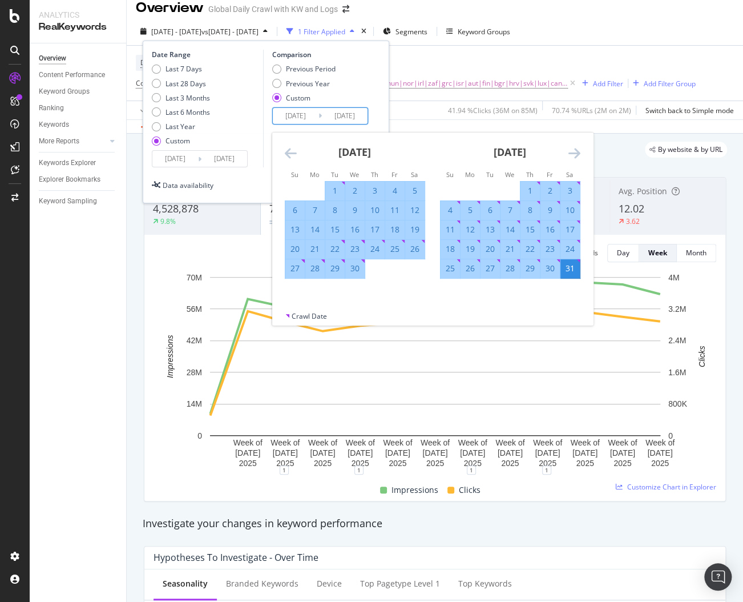
click at [448, 268] on div "25" at bounding box center [450, 268] width 19 height 11
type input "2025/05/25"
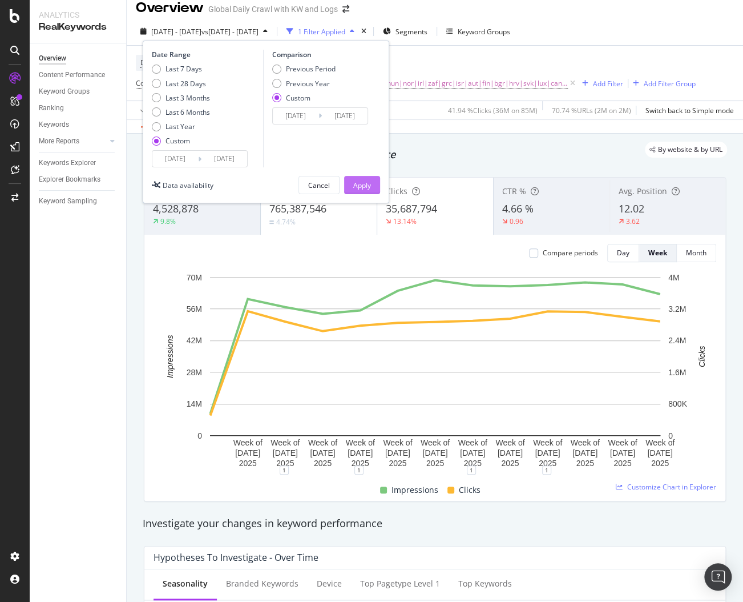
click at [351, 185] on button "Apply" at bounding box center [362, 185] width 36 height 18
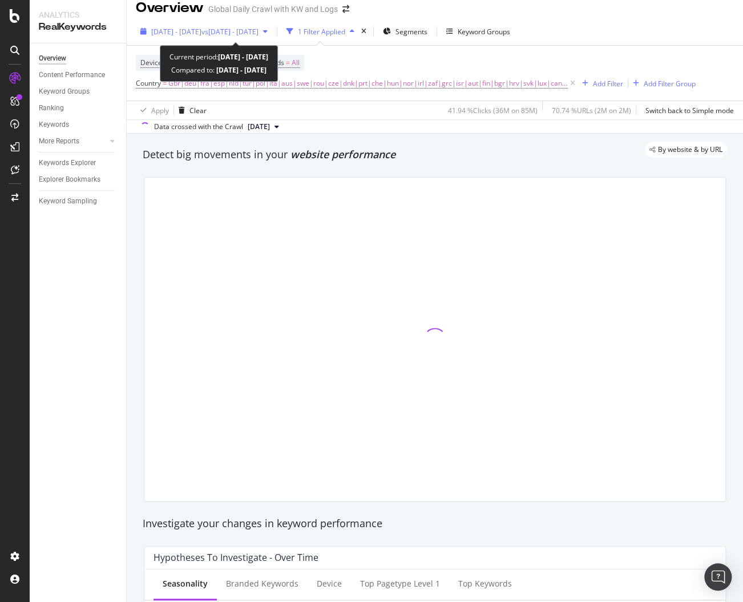
click at [249, 36] on div "2025 Jun. 1st - Aug. 23rd vs 2025 Mar. 2nd - May. 25th" at bounding box center [204, 32] width 107 height 10
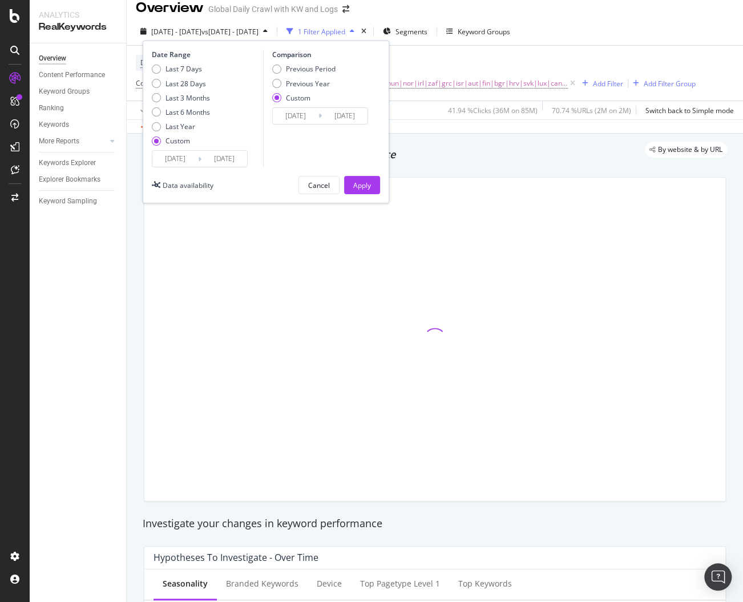
click at [353, 110] on input "2025/05/25" at bounding box center [345, 116] width 46 height 16
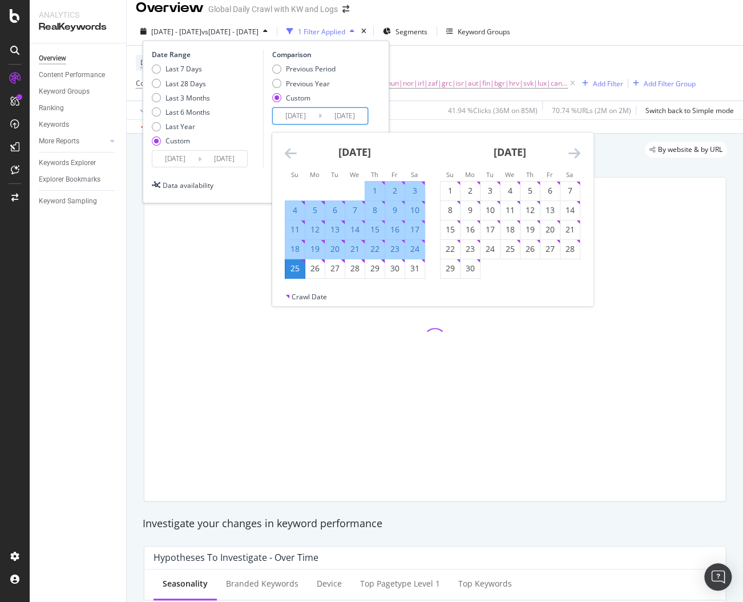
click at [413, 247] on div "24" at bounding box center [414, 248] width 19 height 11
type input "2025/05/24"
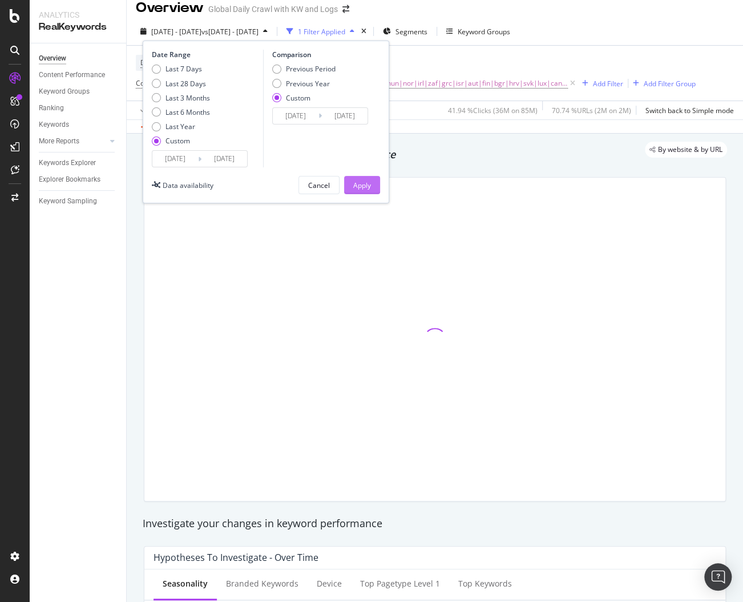
click at [358, 184] on div "Apply" at bounding box center [362, 185] width 18 height 10
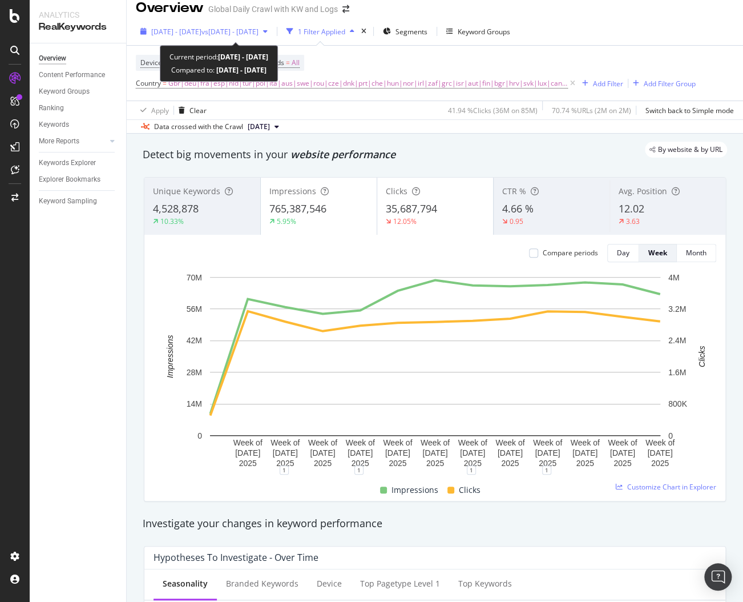
click at [259, 31] on span "vs 2025 Mar. 2nd - May. 24th" at bounding box center [230, 32] width 57 height 10
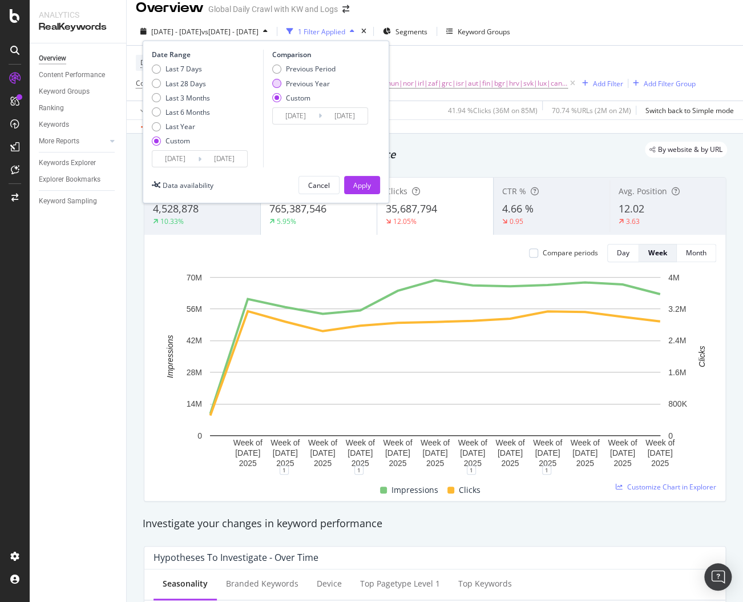
click at [287, 82] on div "Previous Year" at bounding box center [308, 84] width 44 height 10
type input "2024/06/02"
type input "2024/08/24"
click at [295, 115] on input "2024/06/02" at bounding box center [296, 116] width 46 height 16
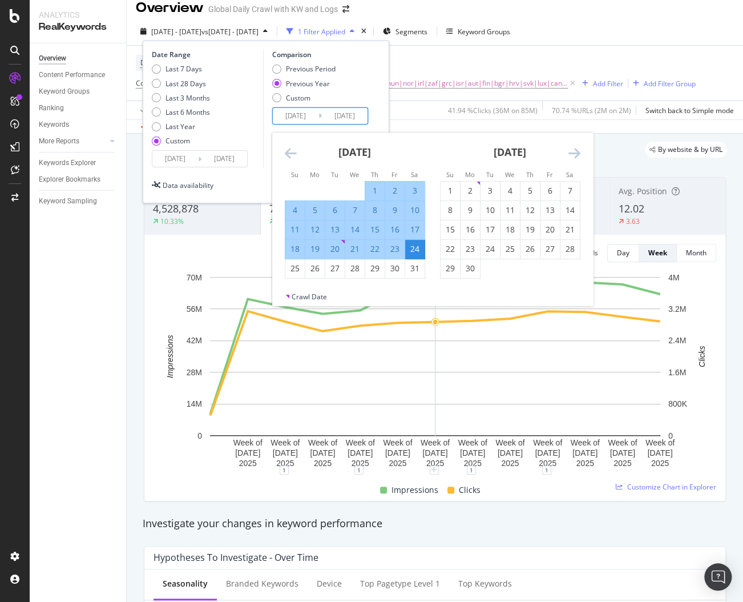
click at [373, 93] on div "Date Range Last 7 Days Last 28 Days Last 3 Months Last 6 Months Last Year Custo…" at bounding box center [266, 109] width 228 height 118
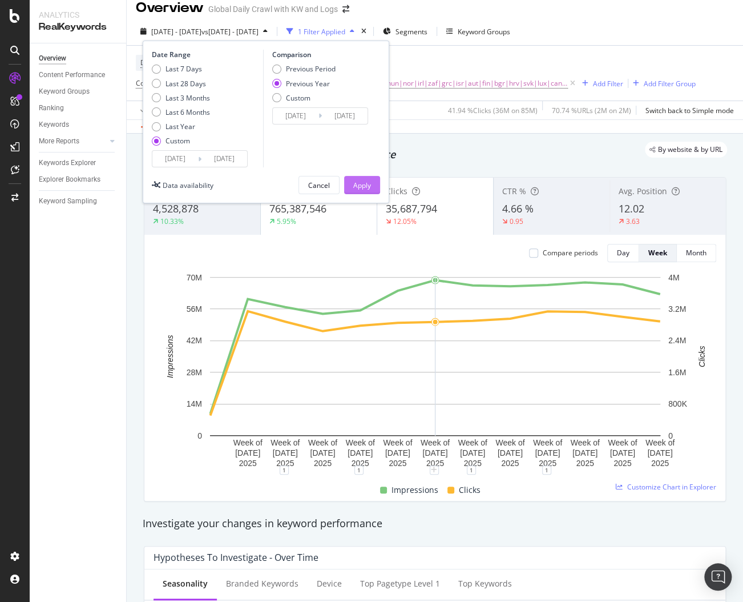
click at [361, 182] on div "Apply" at bounding box center [362, 185] width 18 height 10
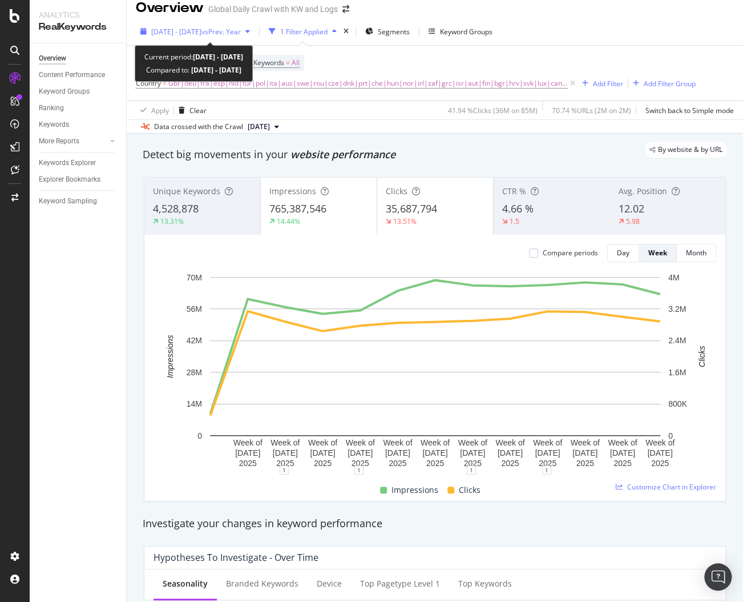
click at [236, 30] on span "vs Prev. Year" at bounding box center [221, 32] width 39 height 10
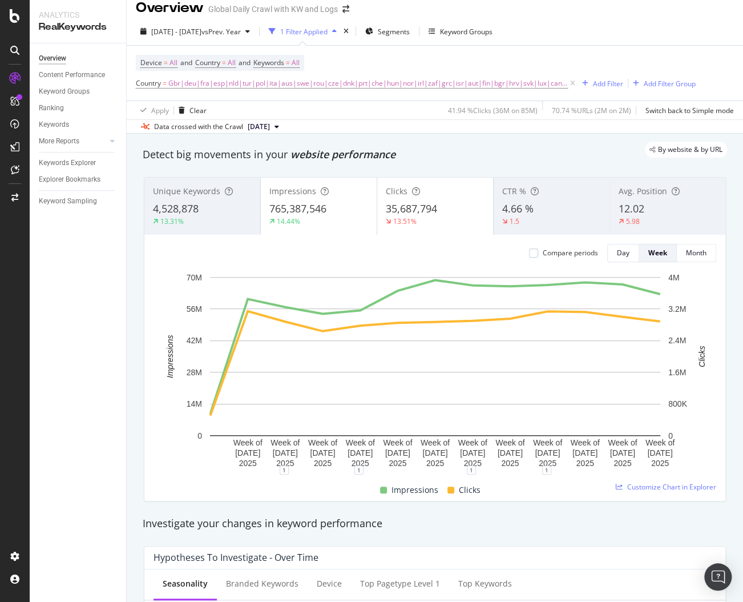
click at [505, 126] on div "Data crossed with the Crawl 2025 Aug. 22nd" at bounding box center [435, 126] width 617 height 14
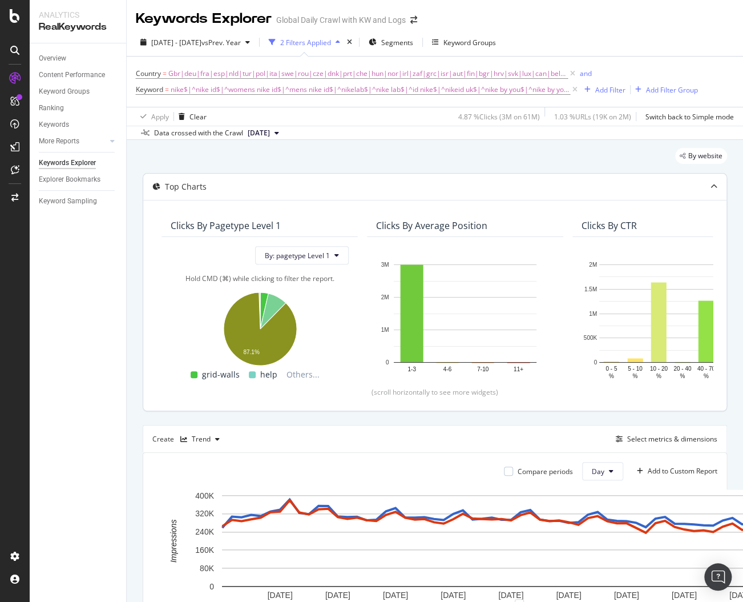
scroll to position [0, 2814]
